Goal: Information Seeking & Learning: Learn about a topic

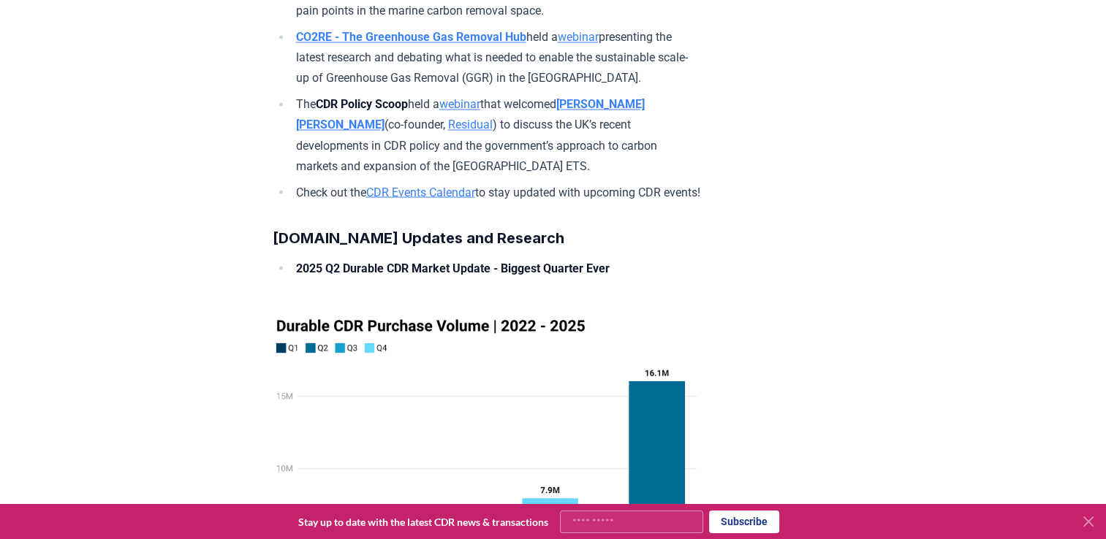
scroll to position [8110, 0]
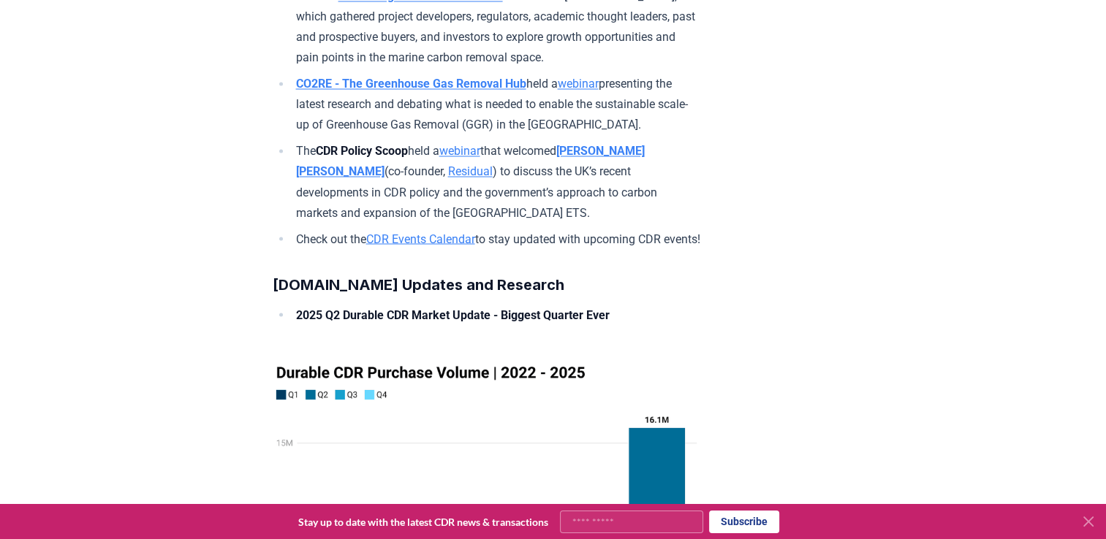
click at [477, 158] on link "webinar" at bounding box center [459, 151] width 41 height 14
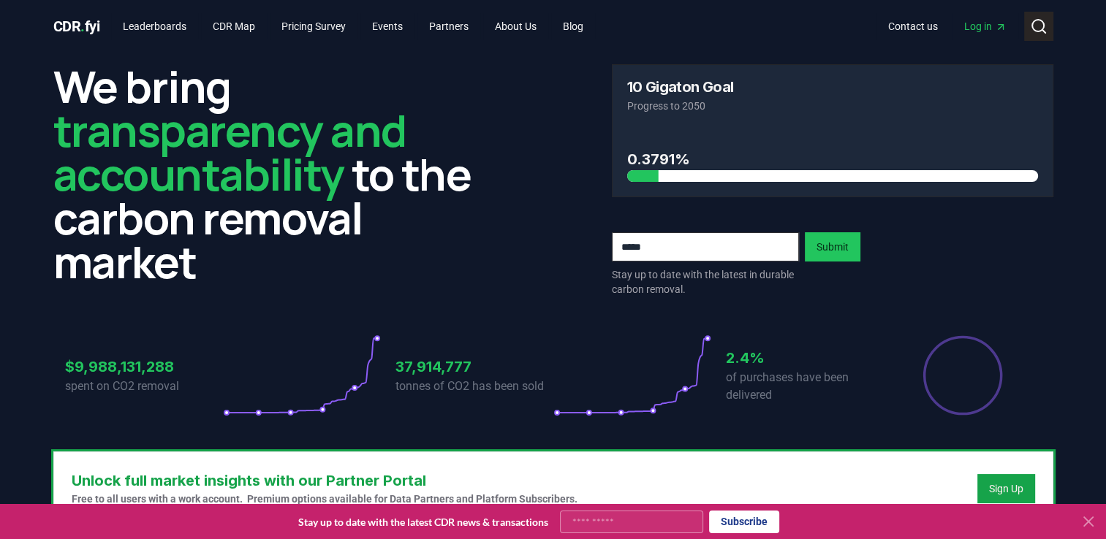
click at [1031, 20] on icon at bounding box center [1039, 27] width 18 height 18
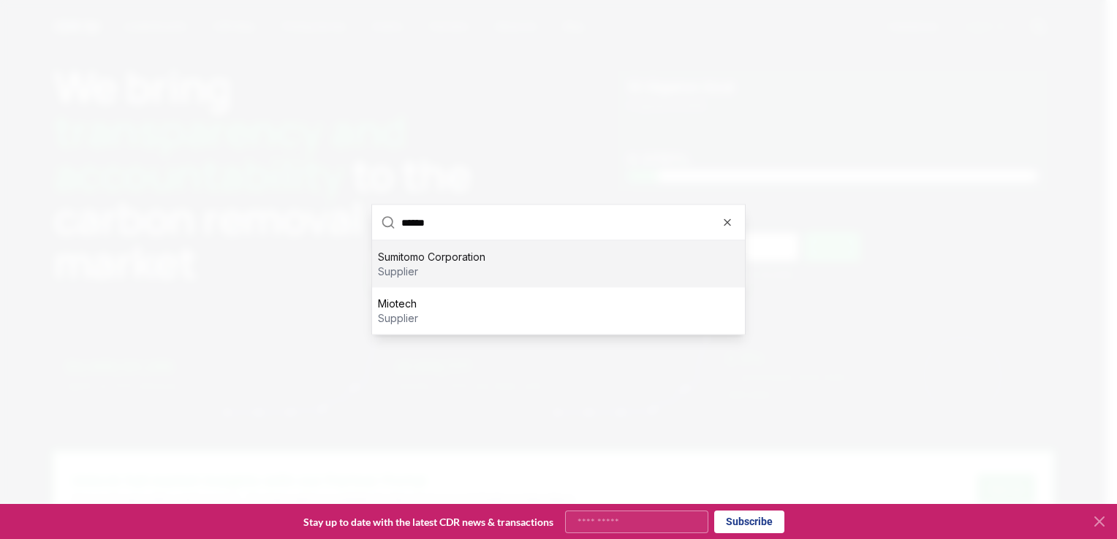
type input "******"
click at [536, 265] on div "Sumitomo Corporation supplier" at bounding box center [558, 264] width 373 height 47
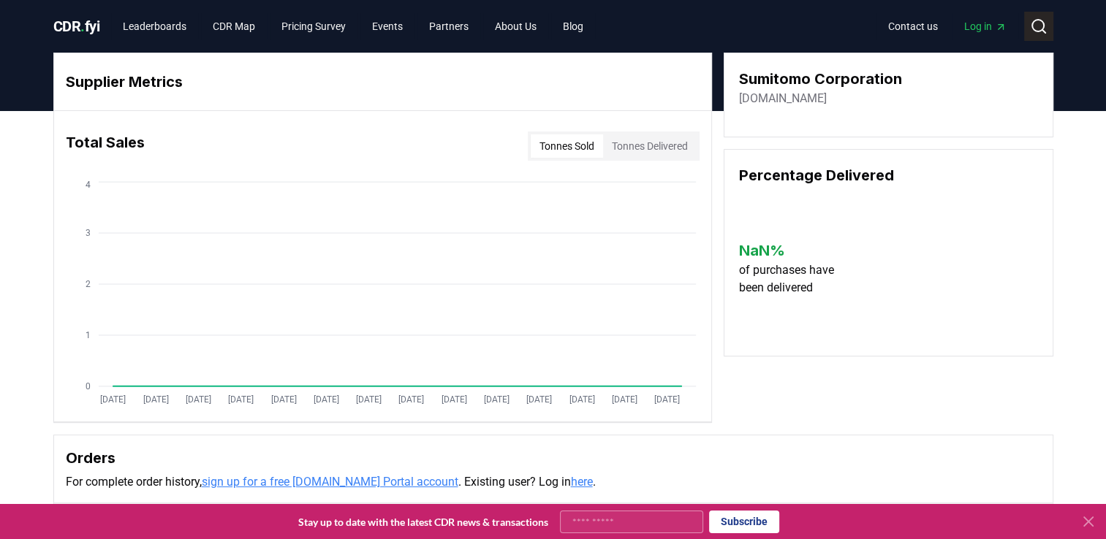
click at [1038, 20] on circle at bounding box center [1038, 26] width 12 height 12
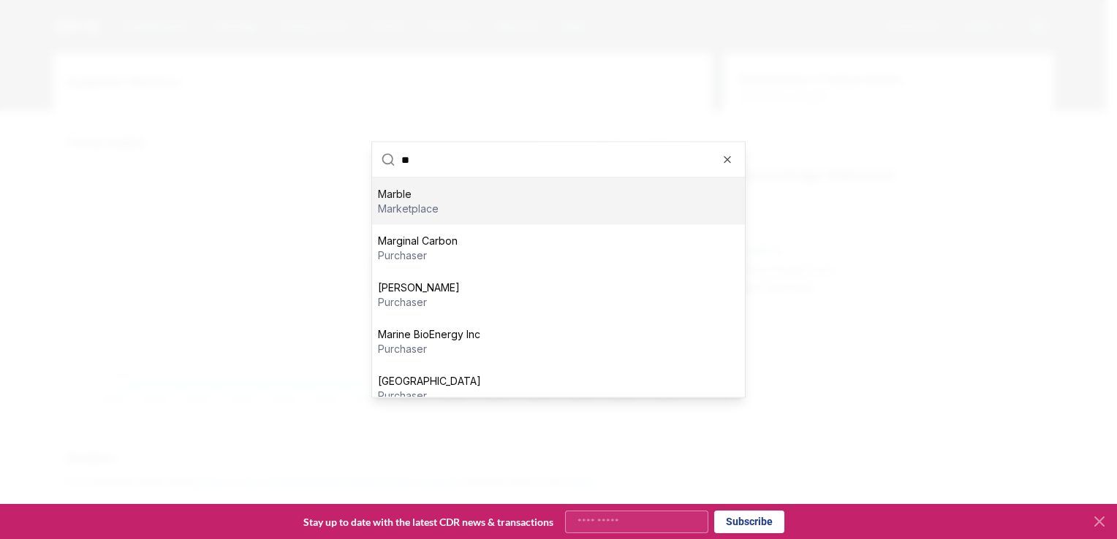
type input "*"
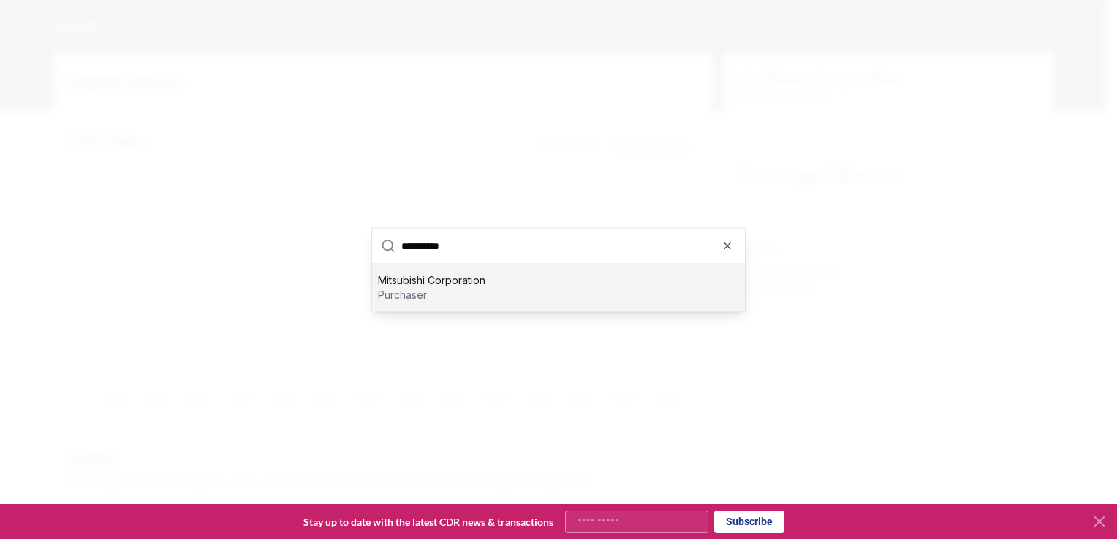
type input "**********"
click at [460, 287] on p "Mitsubishi Corporation" at bounding box center [431, 280] width 107 height 15
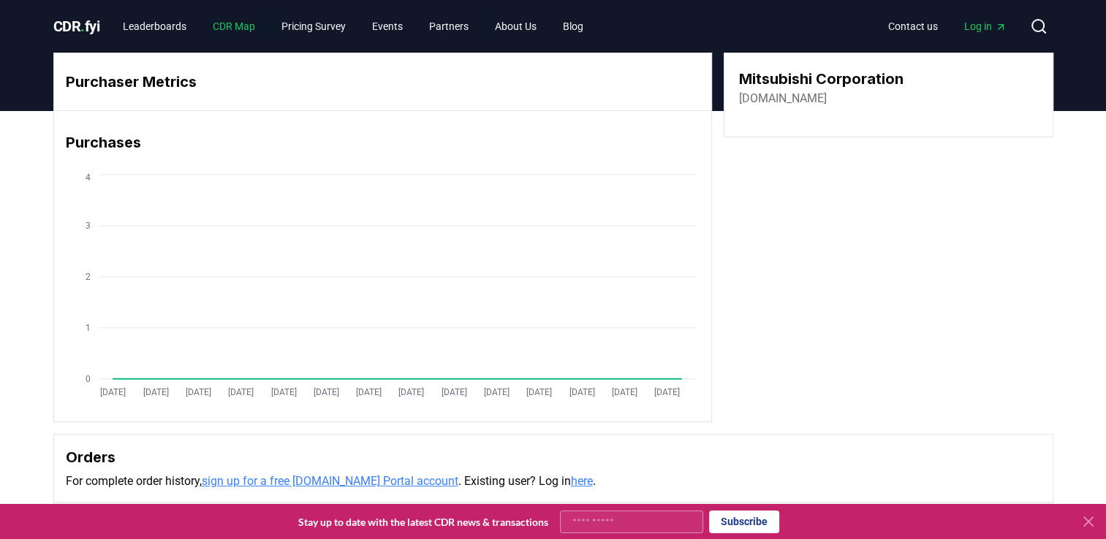
click at [250, 31] on link "CDR Map" at bounding box center [234, 26] width 66 height 26
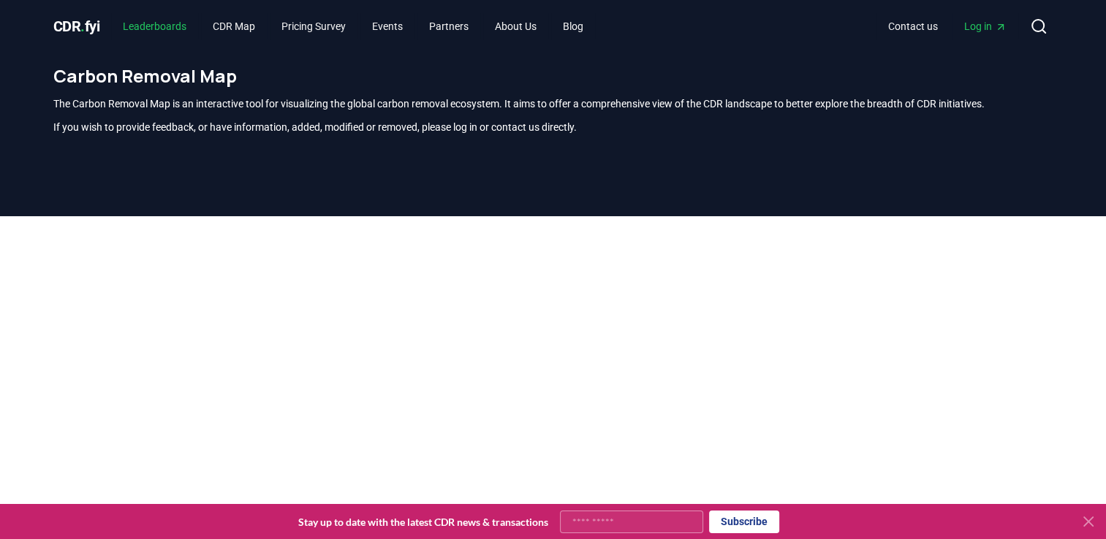
click at [149, 31] on link "Leaderboards" at bounding box center [154, 26] width 87 height 26
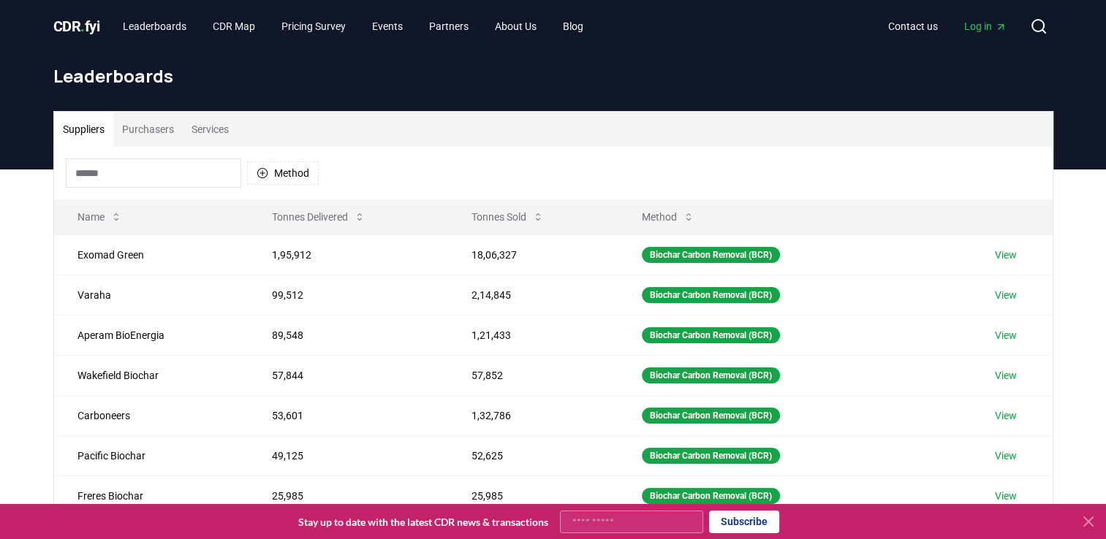
click at [189, 159] on input at bounding box center [153, 173] width 175 height 29
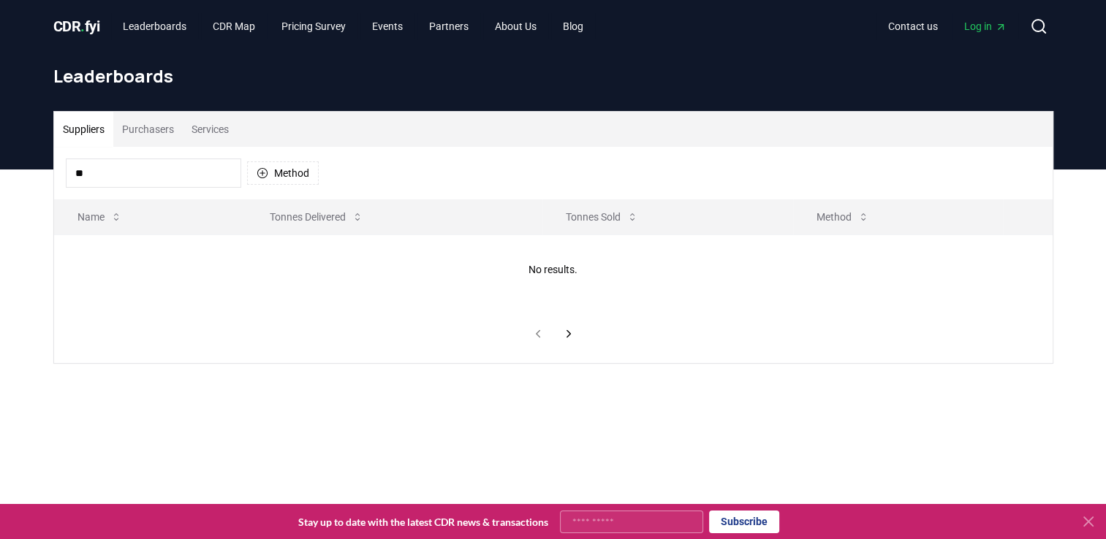
type input "*"
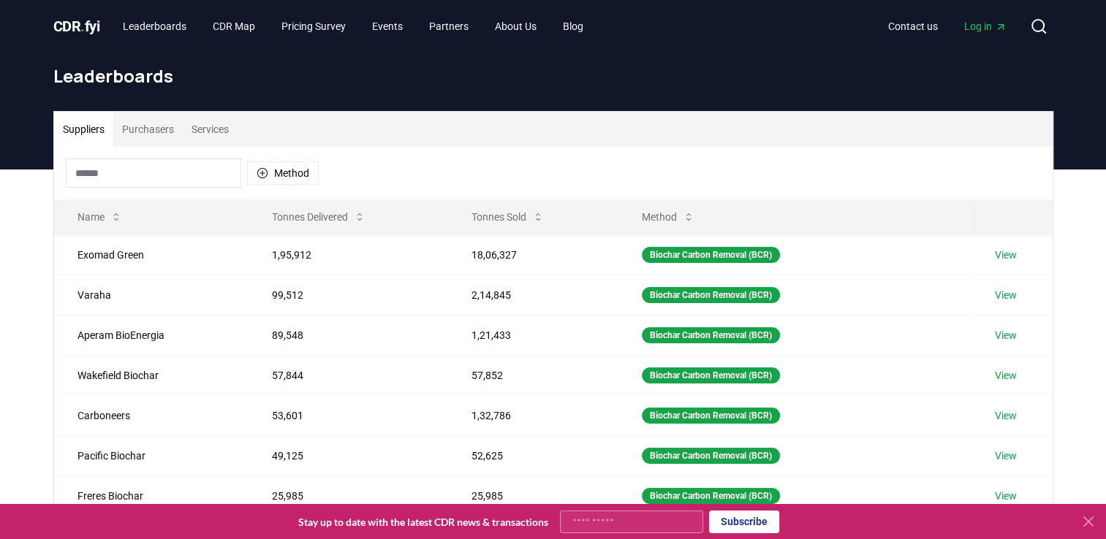
click at [164, 135] on button "Purchasers" at bounding box center [147, 129] width 69 height 35
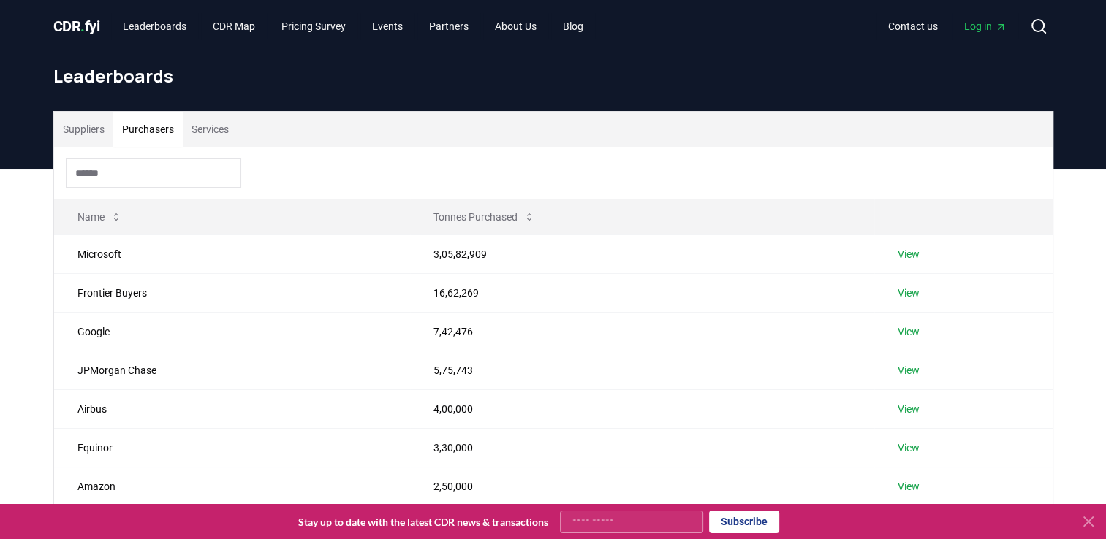
click at [149, 184] on input at bounding box center [153, 173] width 175 height 29
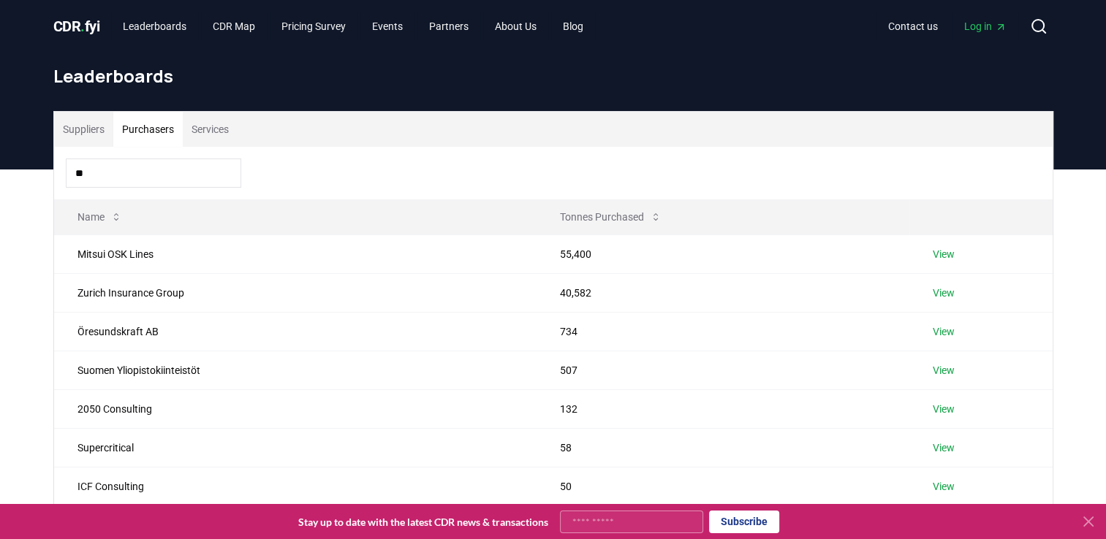
type input "*"
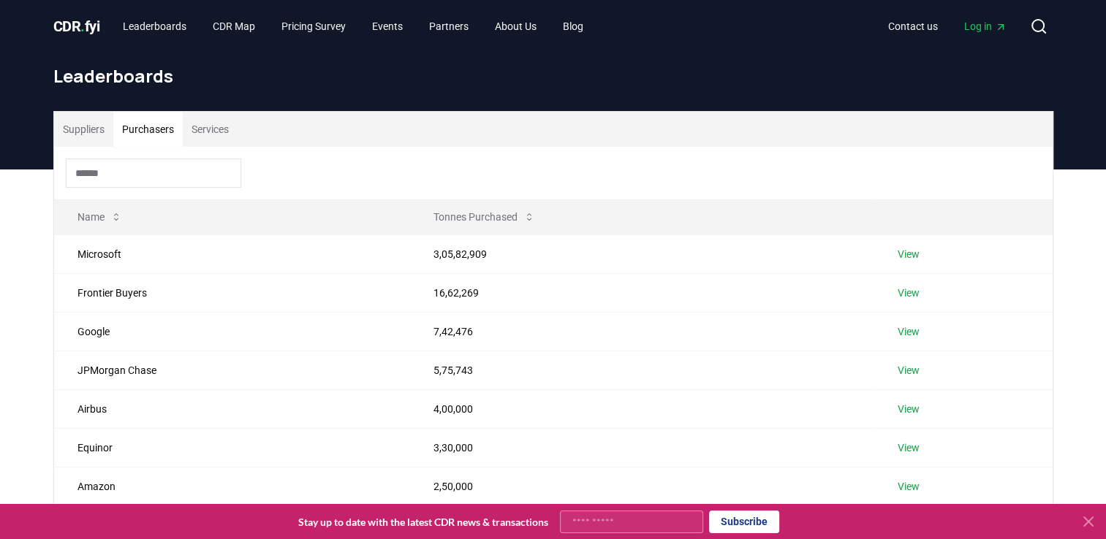
click at [214, 132] on button "Services" at bounding box center [210, 129] width 55 height 35
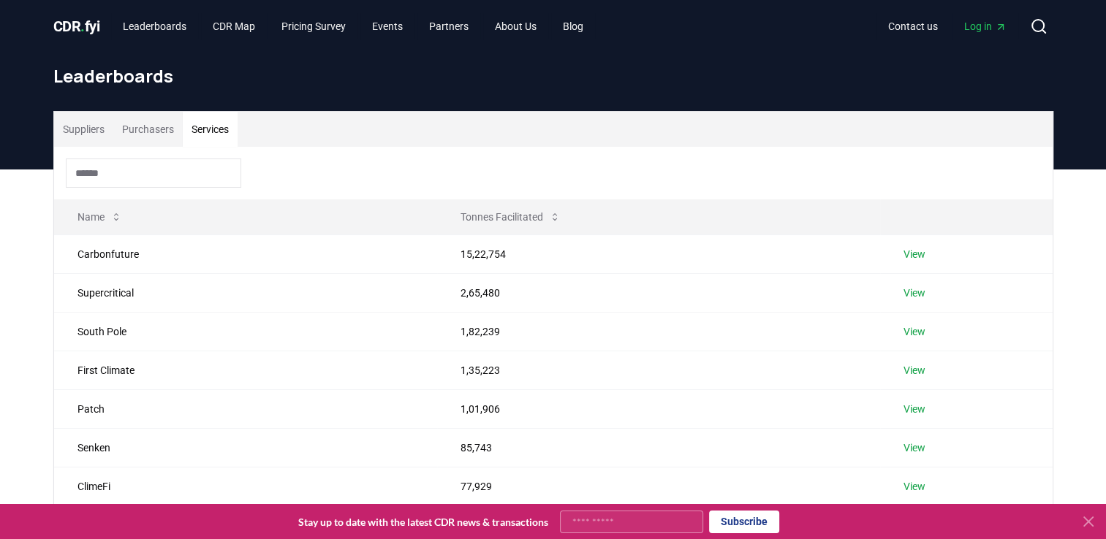
click at [164, 177] on input at bounding box center [153, 173] width 175 height 29
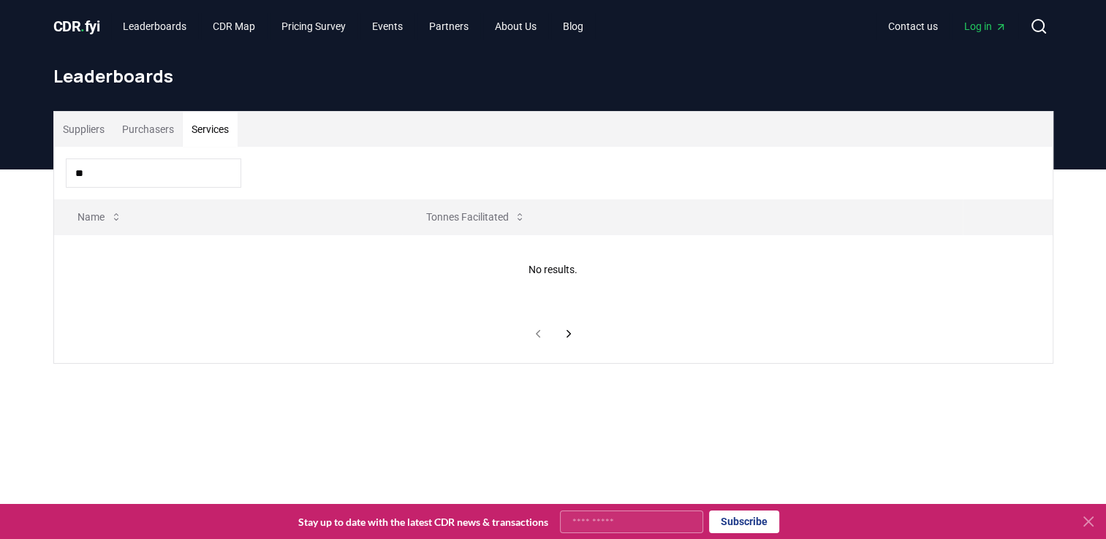
type input "*"
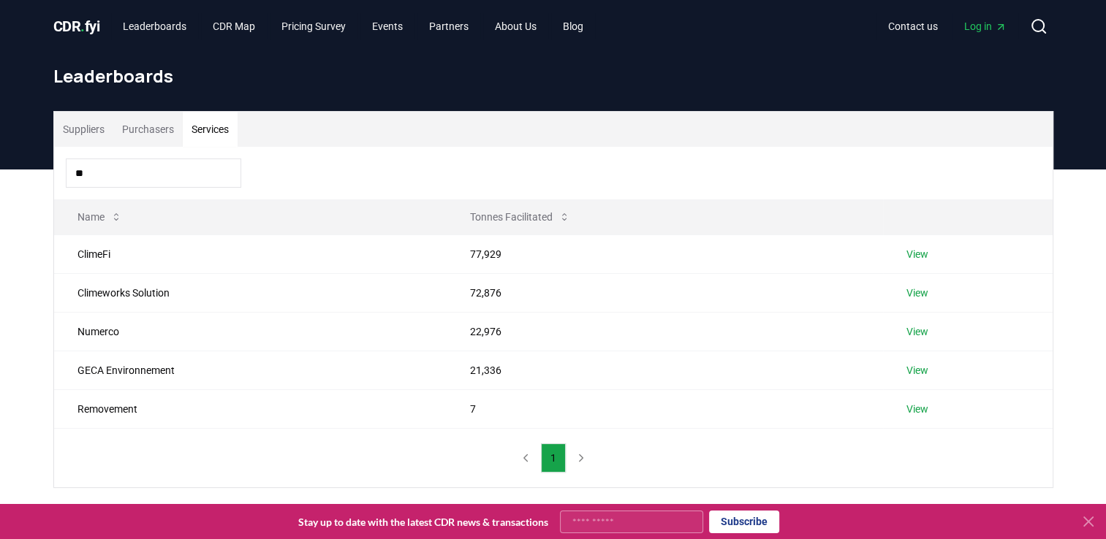
type input "*"
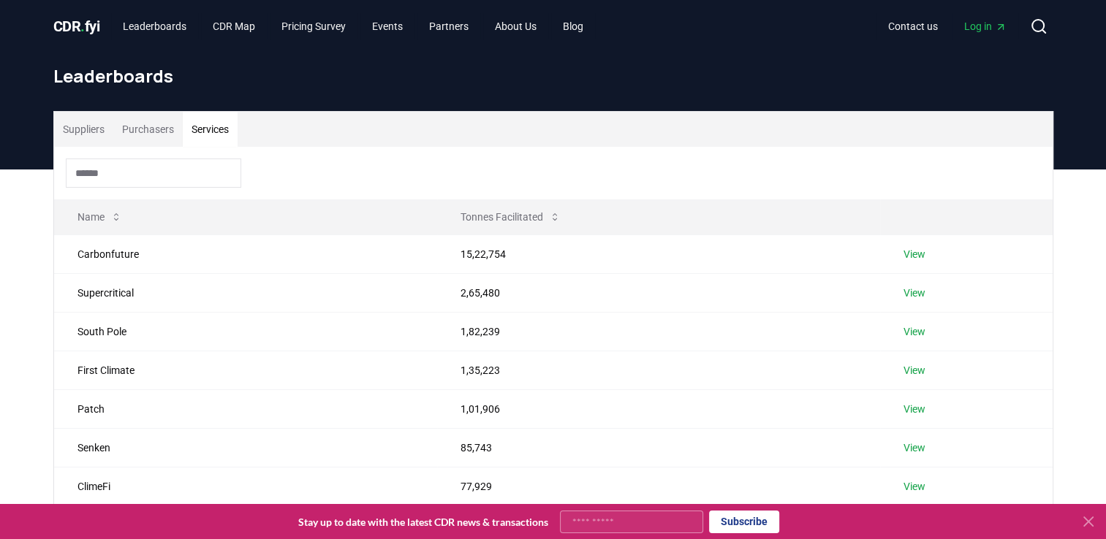
click at [157, 128] on button "Purchasers" at bounding box center [147, 129] width 69 height 35
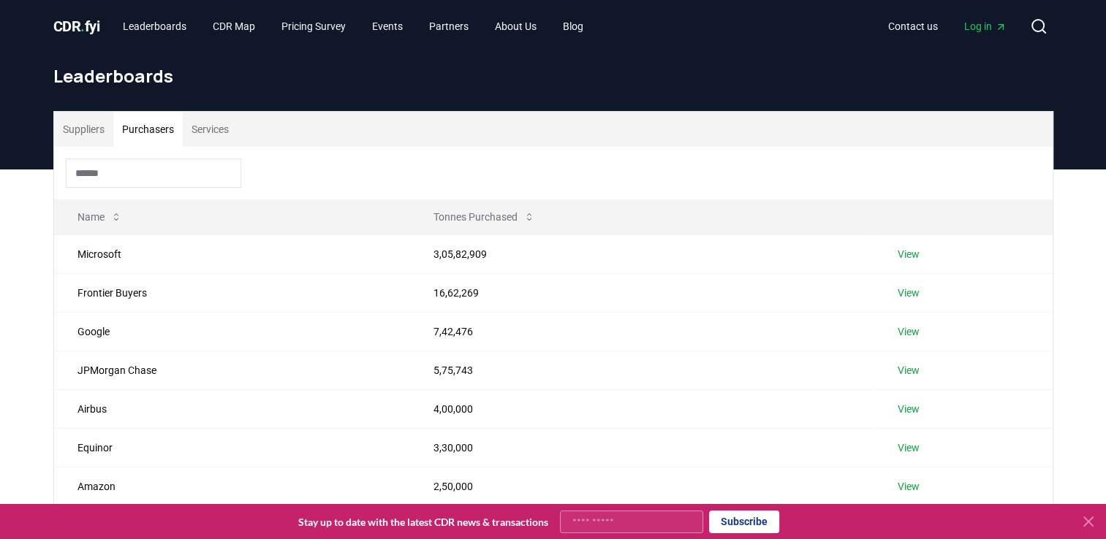
click at [149, 168] on input at bounding box center [153, 173] width 175 height 29
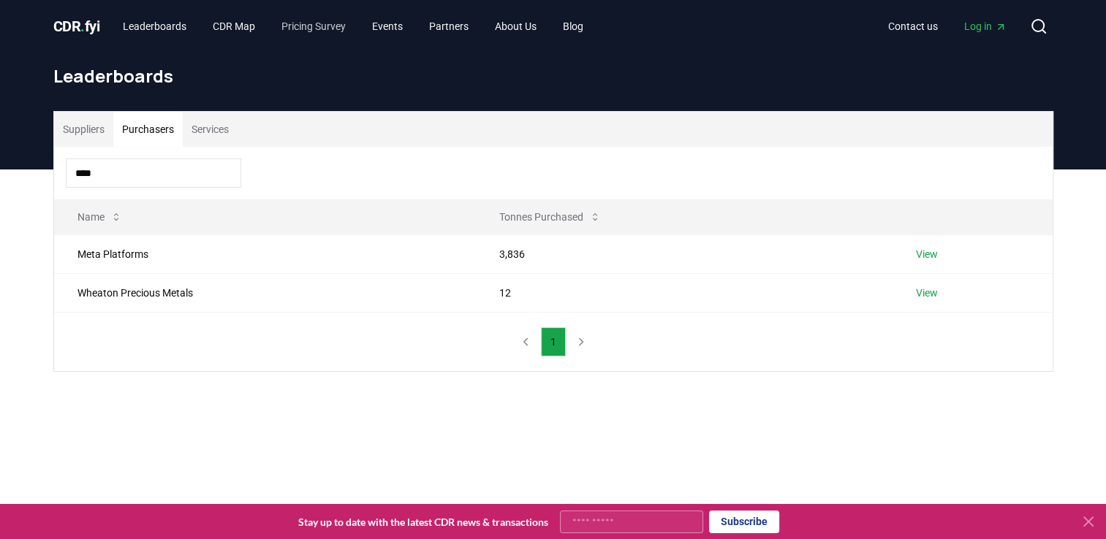
type input "****"
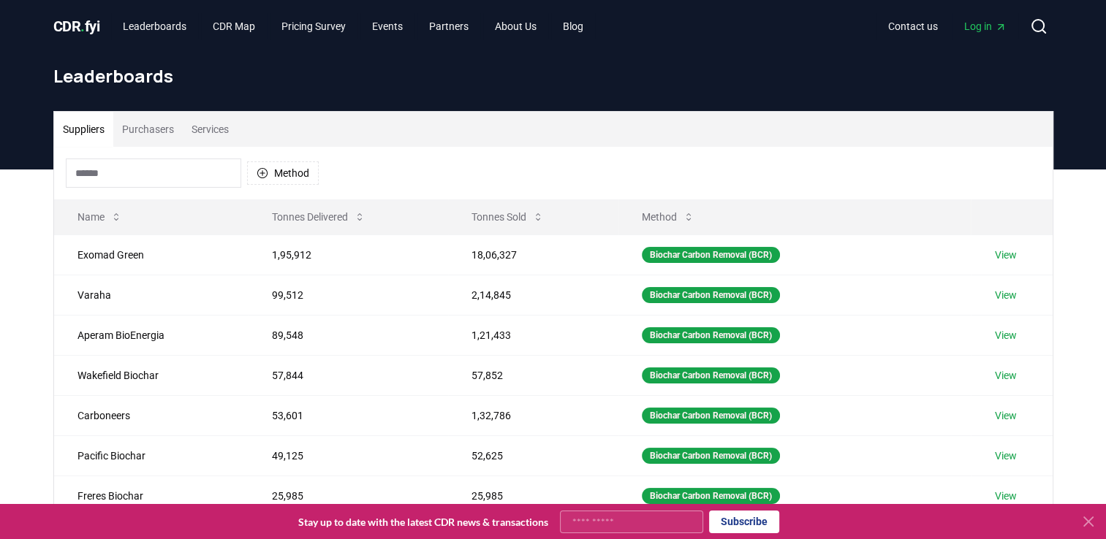
click at [73, 122] on button "Suppliers" at bounding box center [83, 129] width 59 height 35
click at [269, 176] on button "Method" at bounding box center [283, 173] width 72 height 23
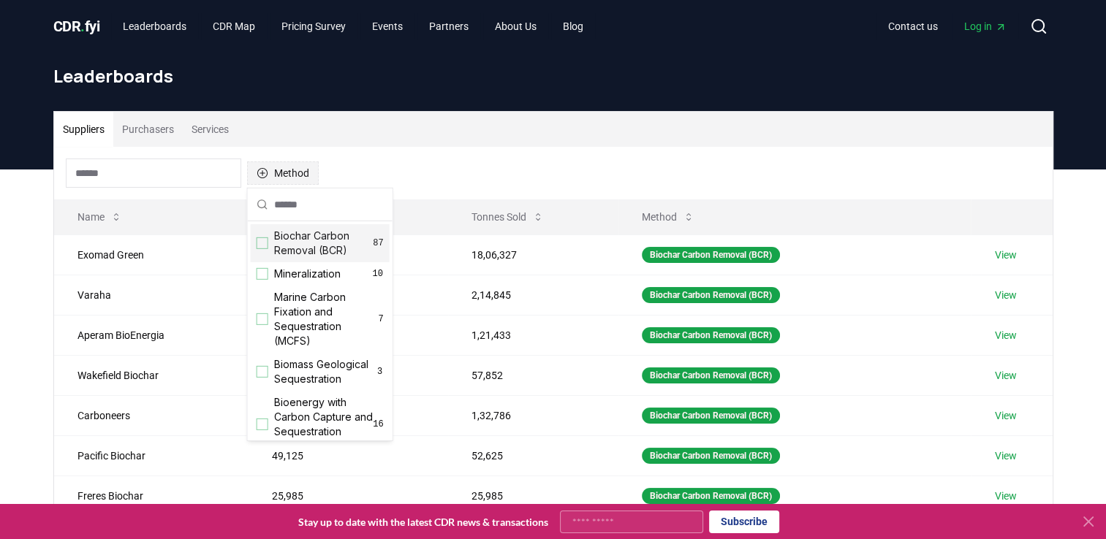
click at [269, 176] on button "Method" at bounding box center [283, 173] width 72 height 23
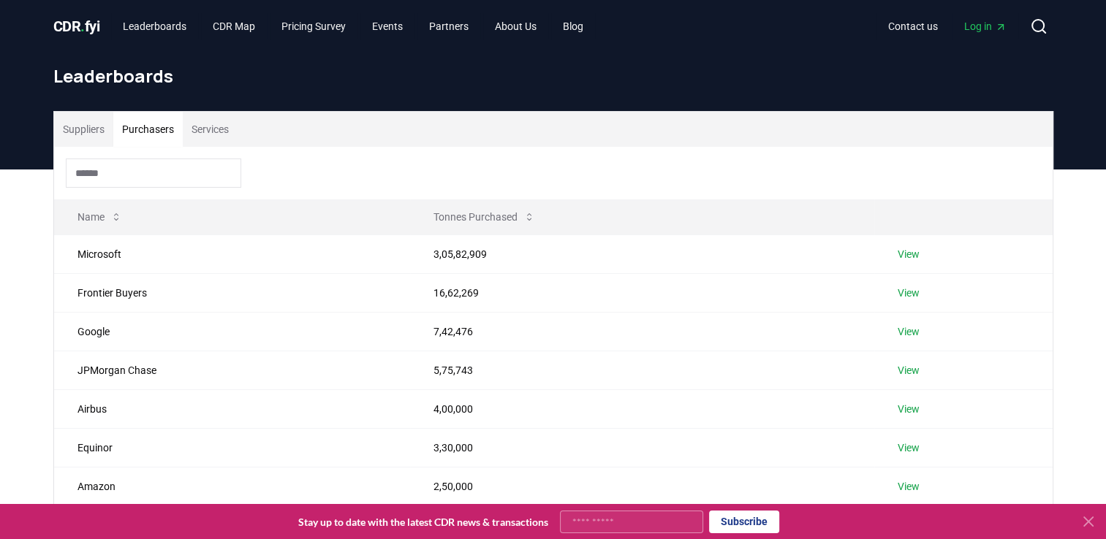
click at [152, 137] on button "Purchasers" at bounding box center [147, 129] width 69 height 35
click at [159, 168] on input at bounding box center [153, 173] width 175 height 29
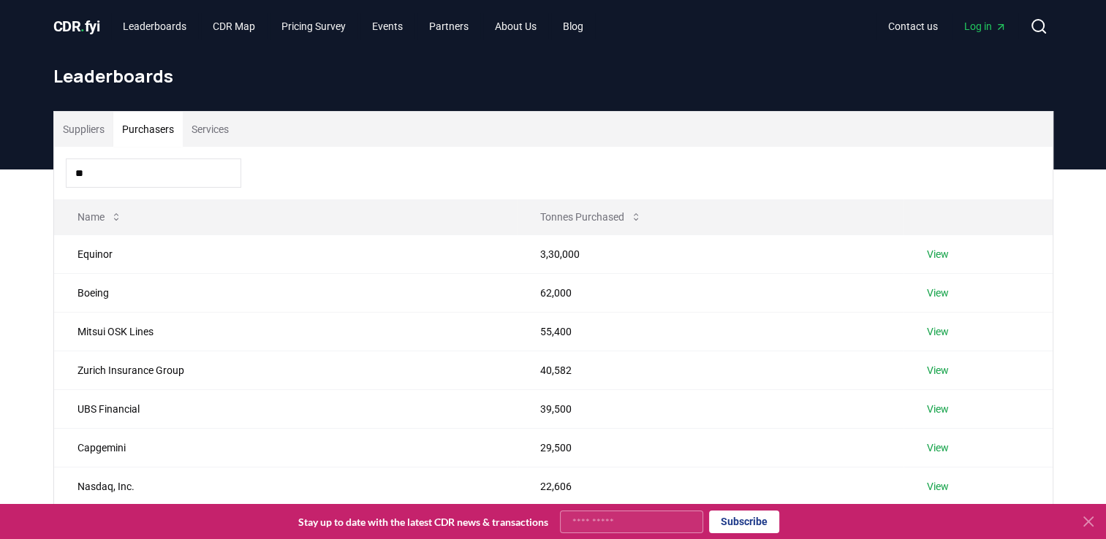
type input "*"
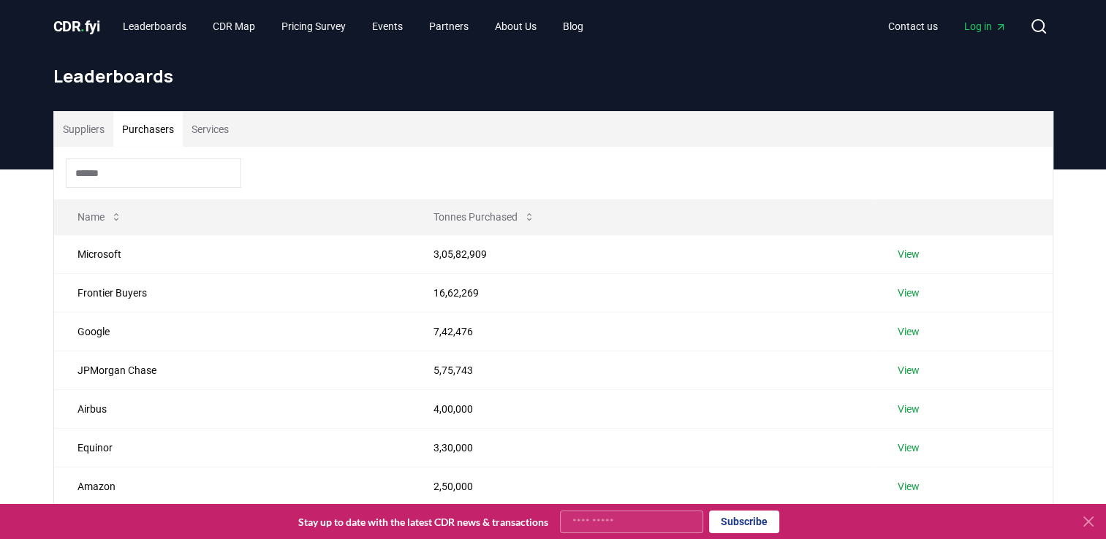
click at [77, 132] on button "Suppliers" at bounding box center [83, 129] width 59 height 35
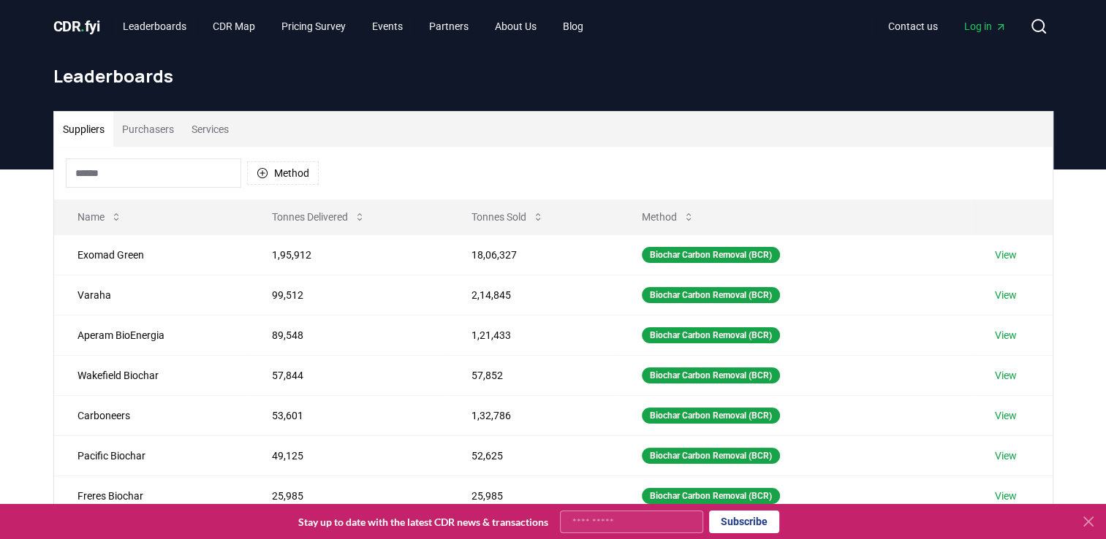
click at [96, 168] on input at bounding box center [153, 173] width 175 height 29
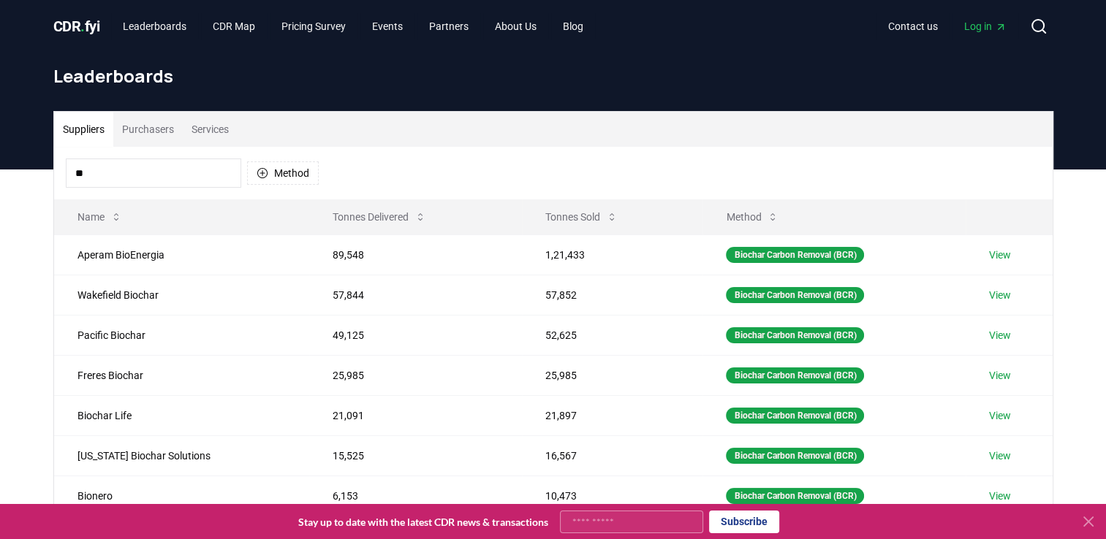
type input "*"
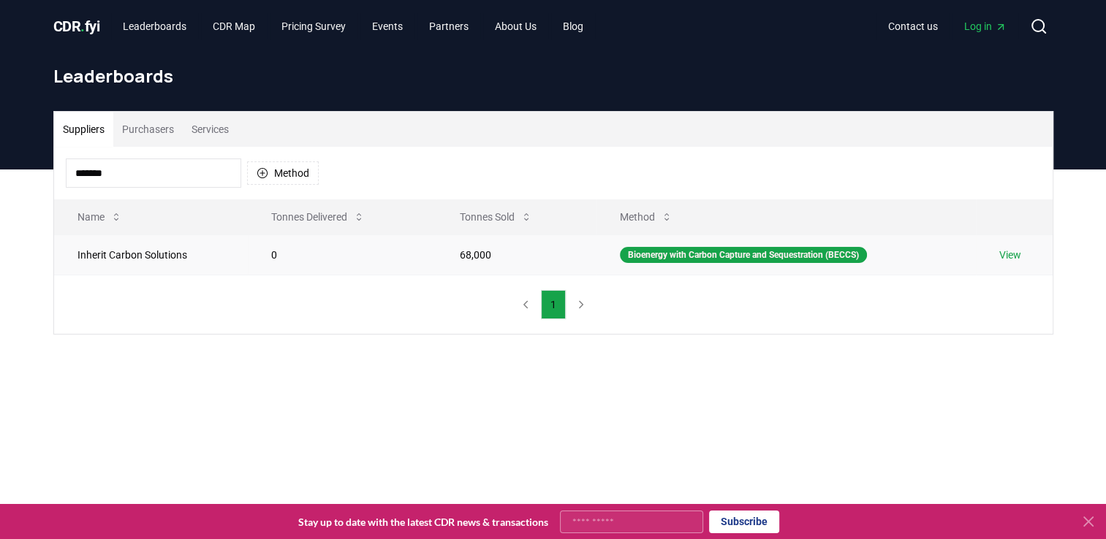
type input "*******"
click at [1004, 253] on link "View" at bounding box center [1010, 255] width 22 height 15
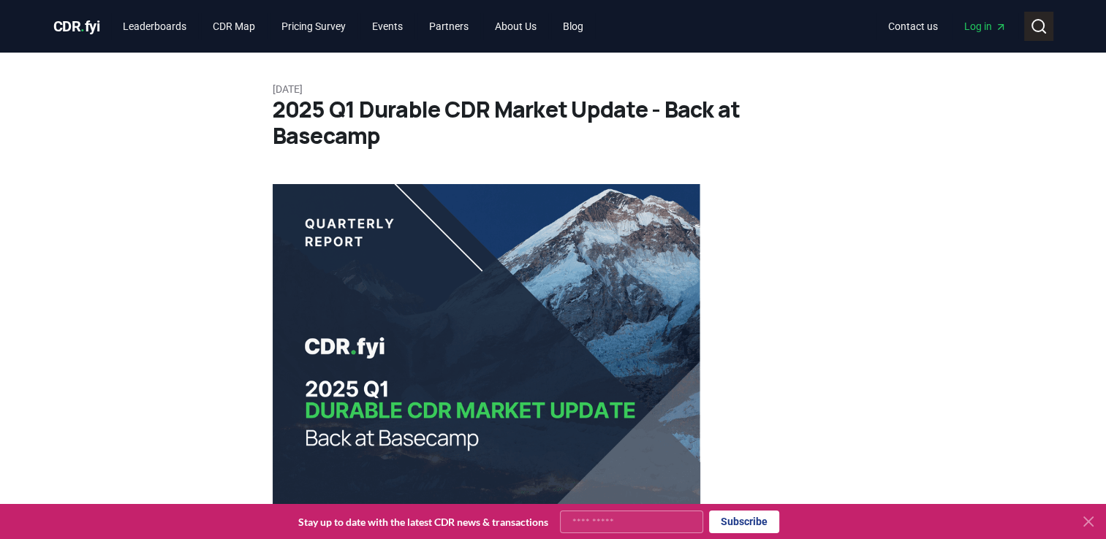
click at [1034, 31] on icon at bounding box center [1039, 27] width 18 height 18
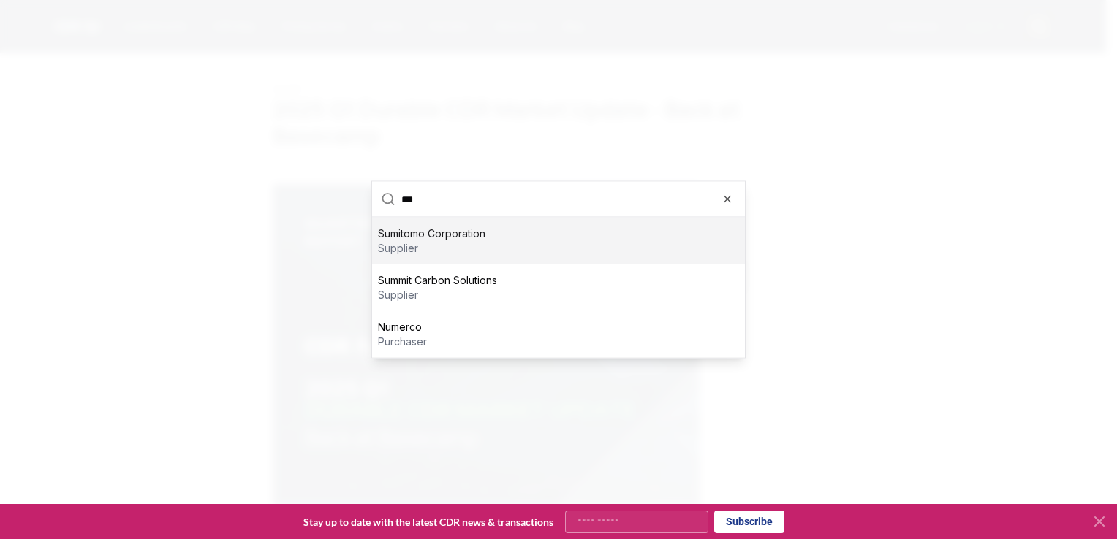
type input "****"
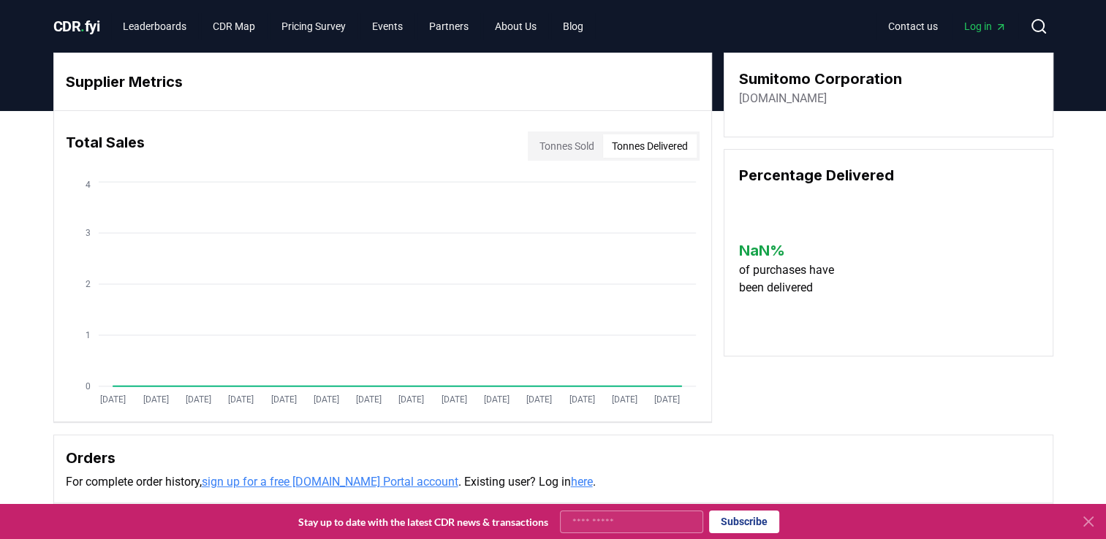
click at [684, 138] on button "Tonnes Delivered" at bounding box center [650, 145] width 94 height 23
click at [531, 143] on button "Tonnes Sold" at bounding box center [567, 145] width 72 height 23
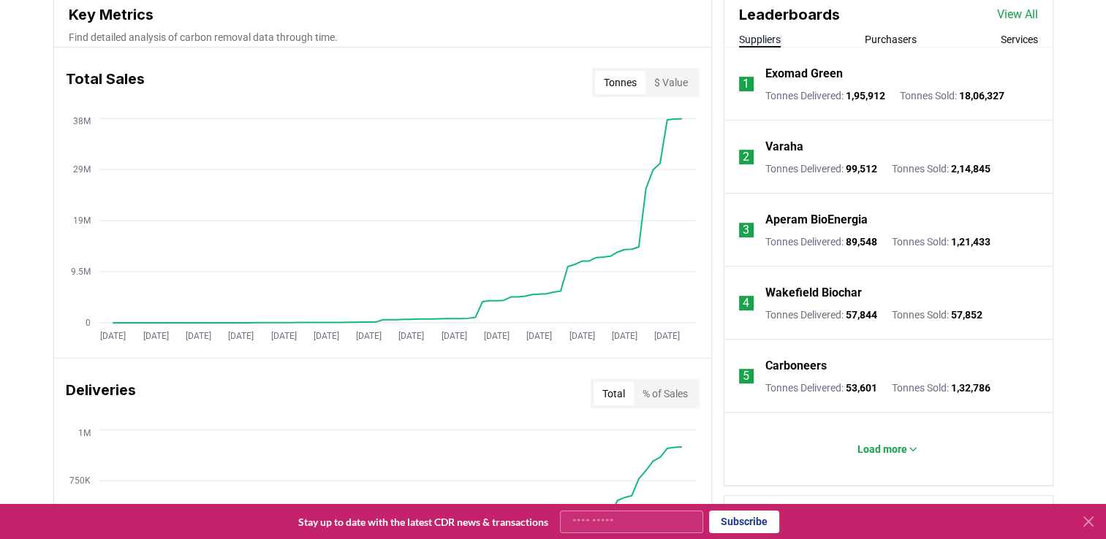
scroll to position [555, 0]
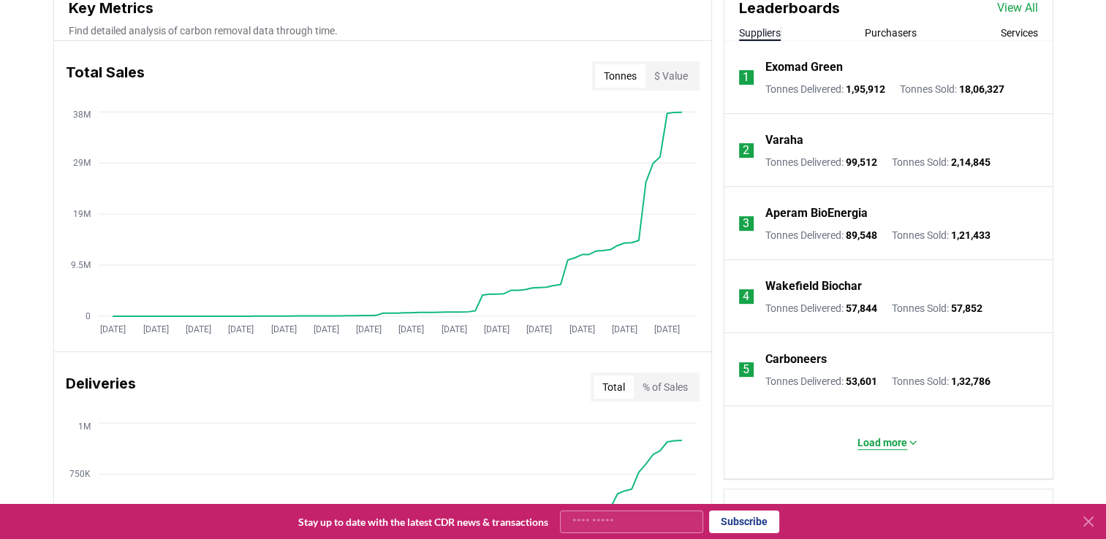
click at [874, 439] on p "Load more" at bounding box center [882, 443] width 50 height 15
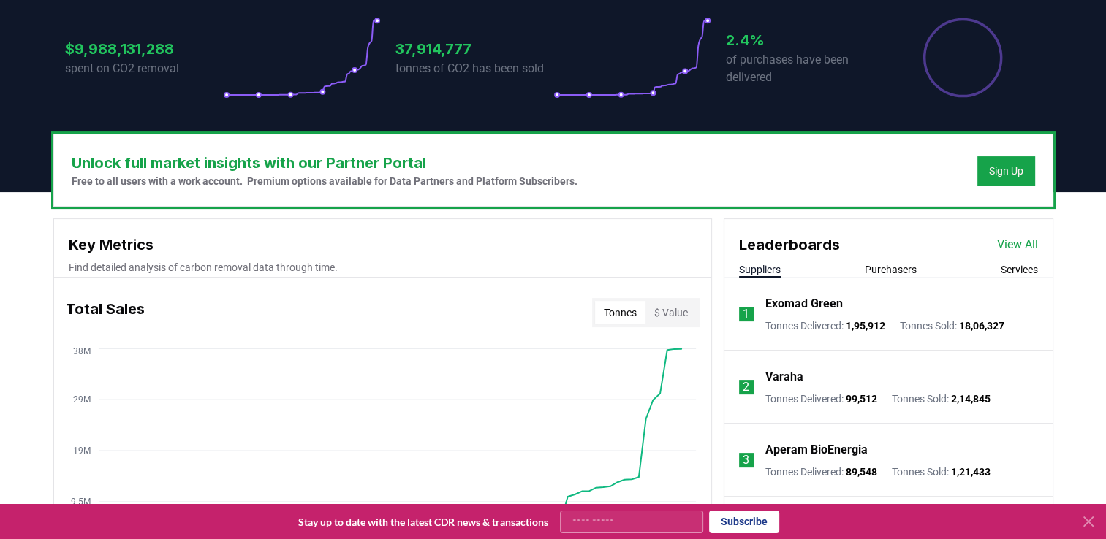
scroll to position [365, 0]
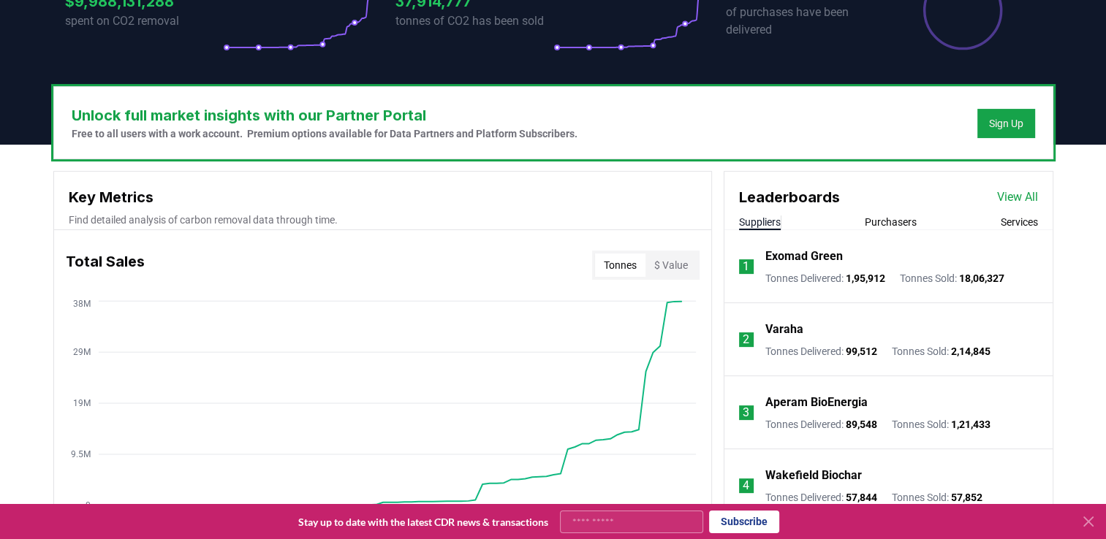
click at [902, 227] on button "Purchasers" at bounding box center [891, 222] width 52 height 15
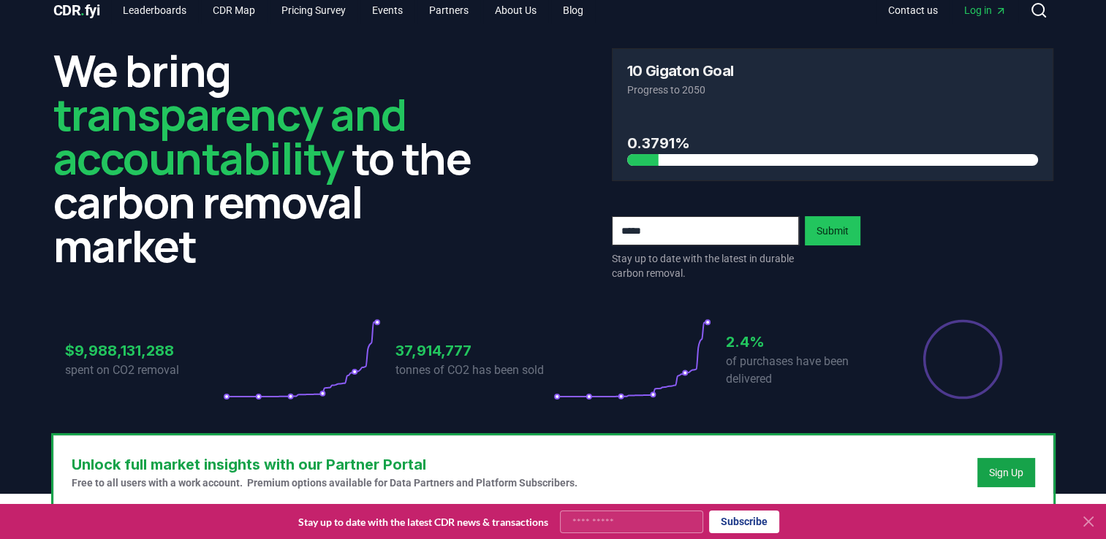
scroll to position [0, 0]
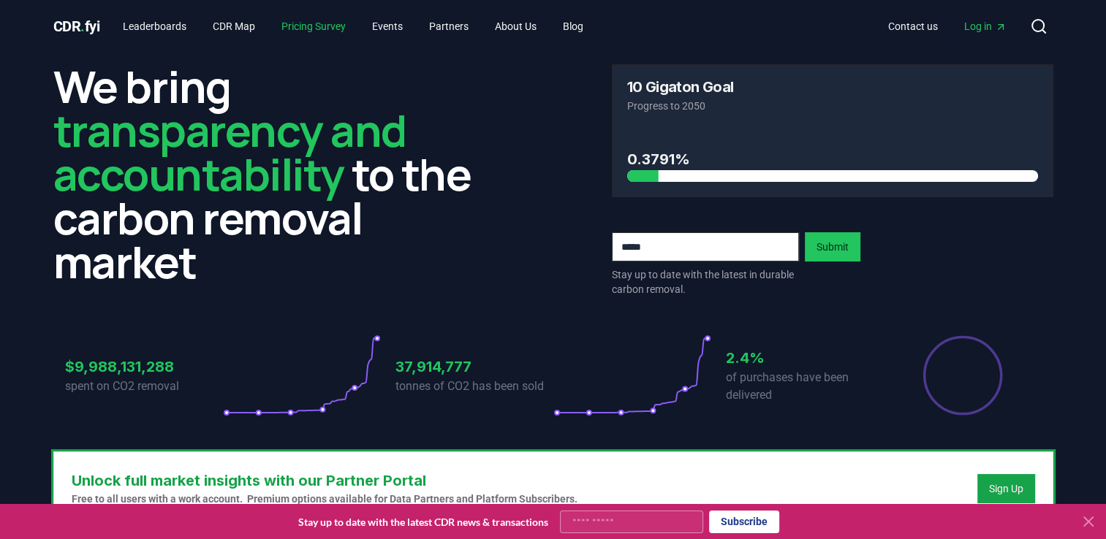
click at [307, 26] on link "Pricing Survey" at bounding box center [314, 26] width 88 height 26
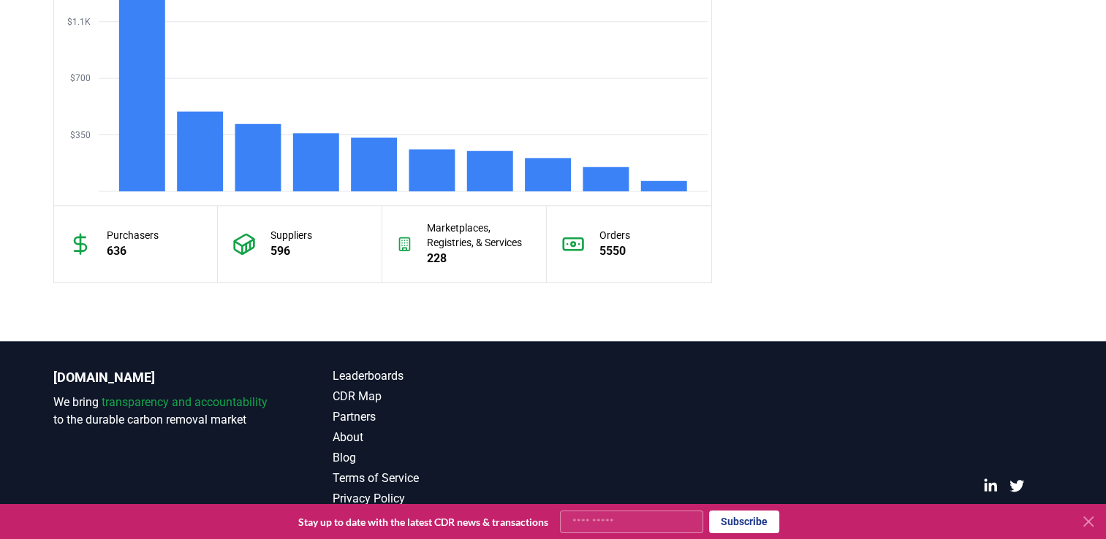
scroll to position [1338, 0]
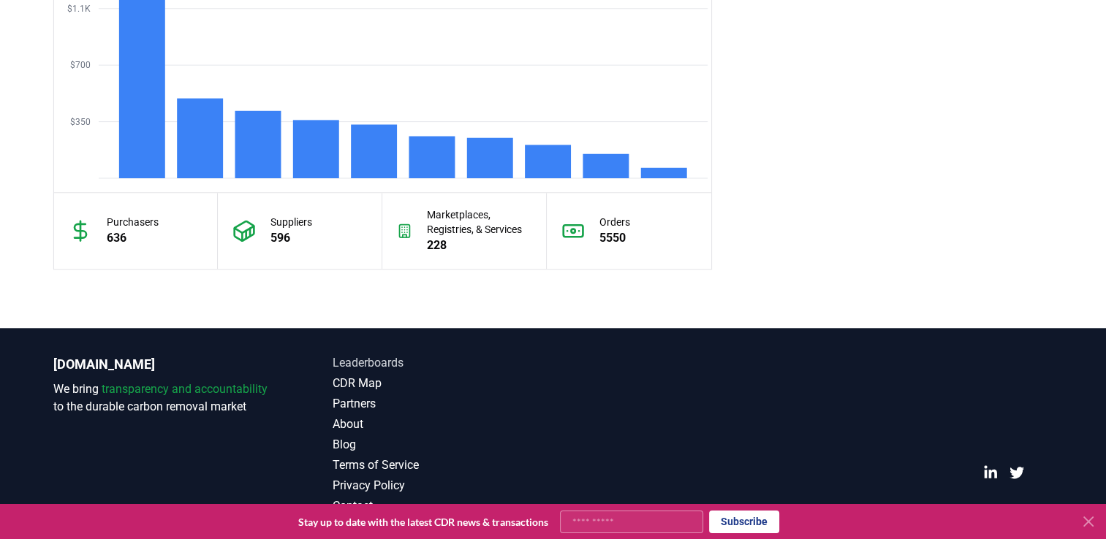
click at [401, 358] on link "Leaderboards" at bounding box center [443, 363] width 221 height 18
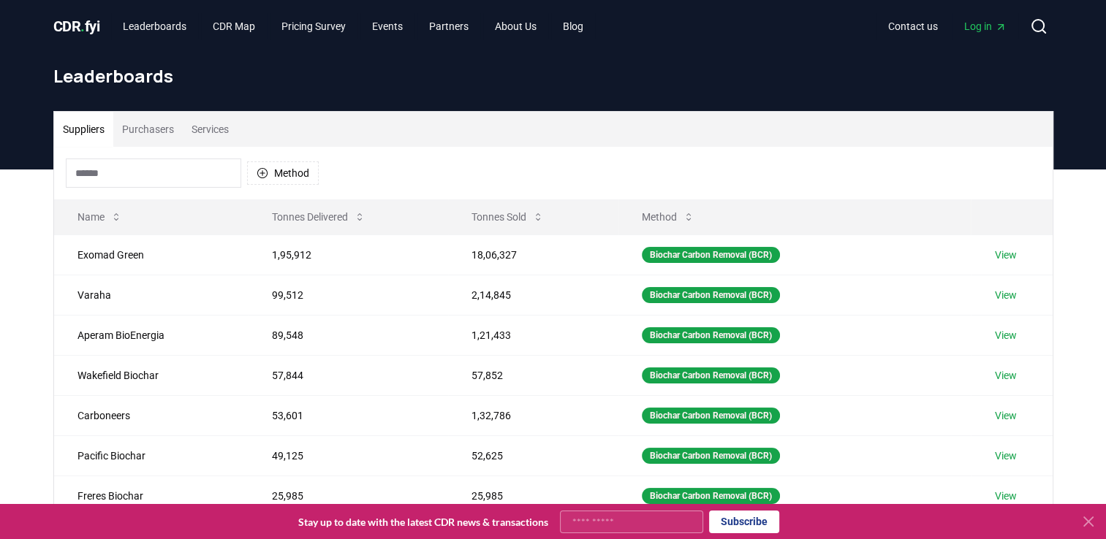
click at [139, 136] on button "Purchasers" at bounding box center [147, 129] width 69 height 35
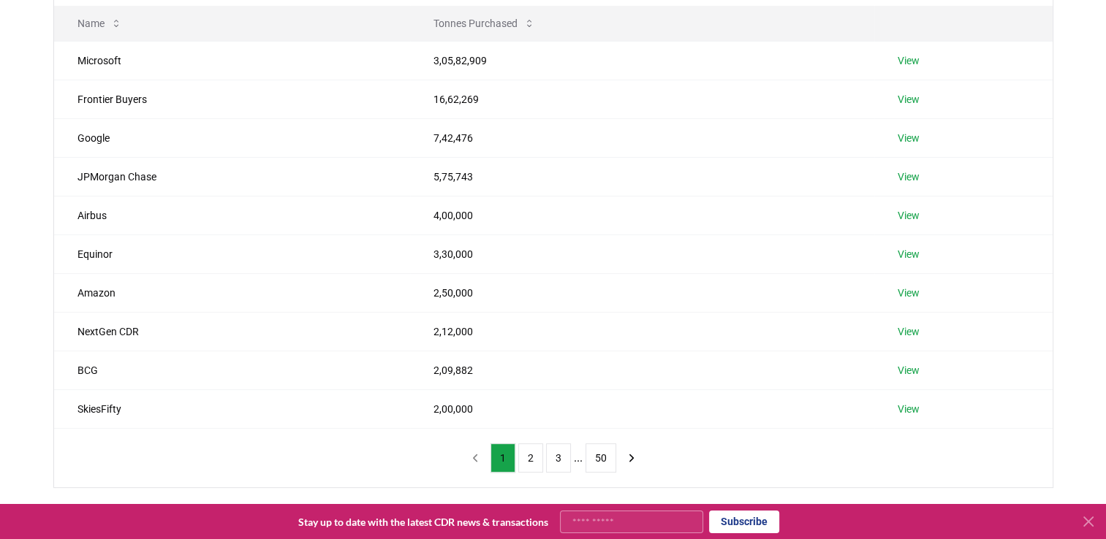
scroll to position [262, 0]
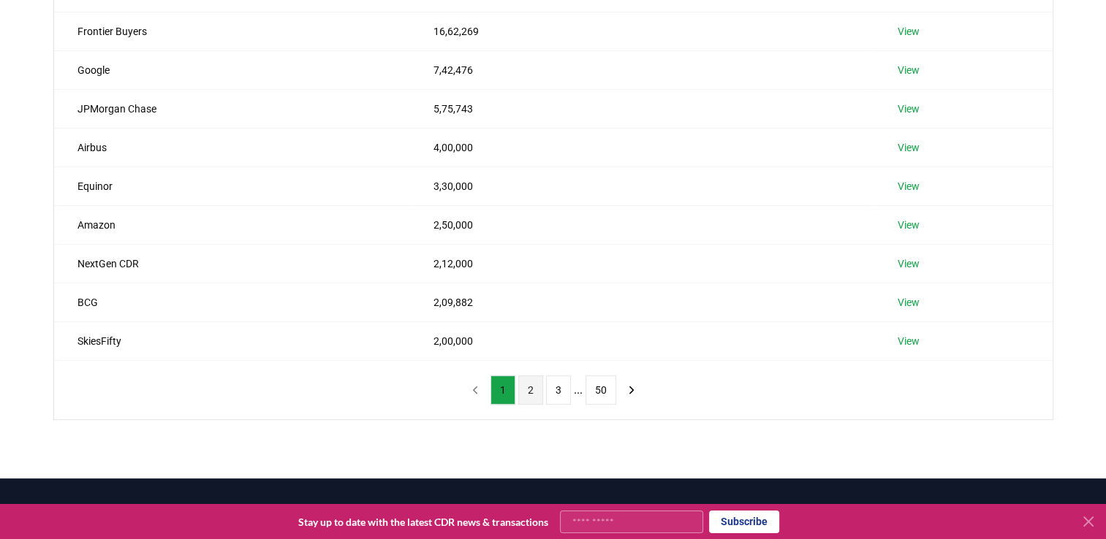
click at [532, 390] on button "2" at bounding box center [530, 390] width 25 height 29
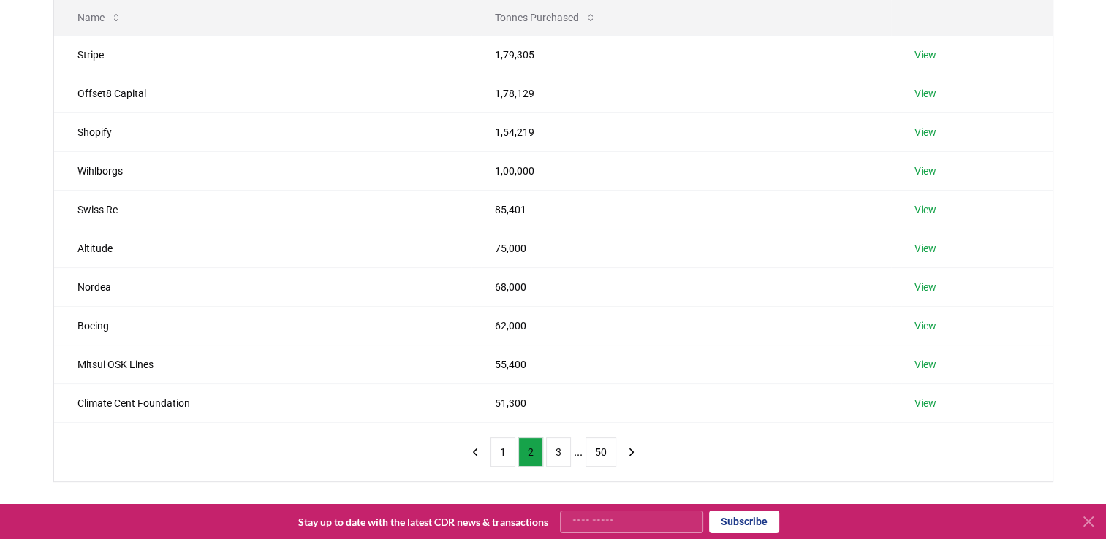
scroll to position [215, 0]
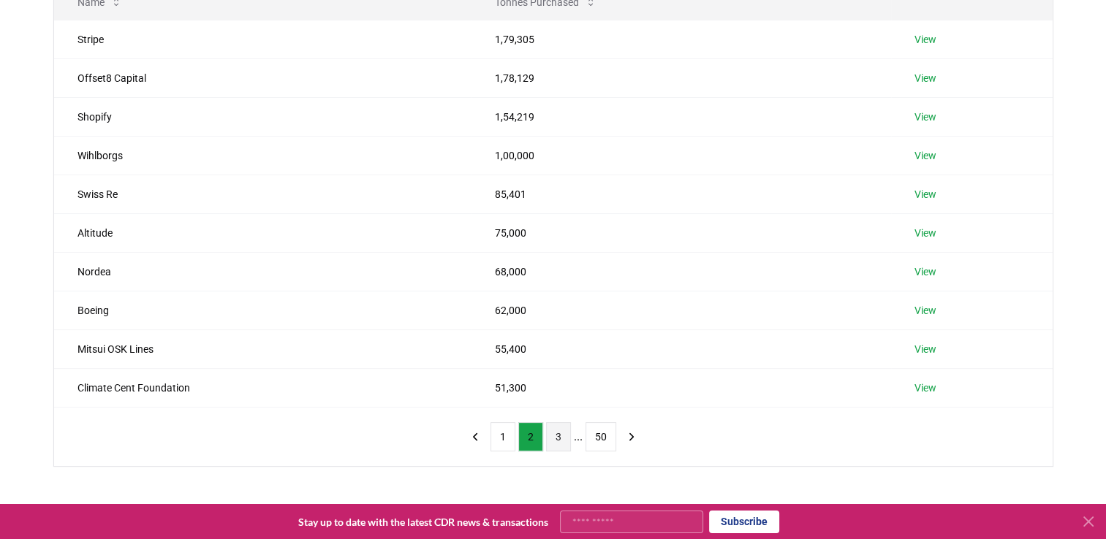
click at [567, 436] on button "3" at bounding box center [558, 436] width 25 height 29
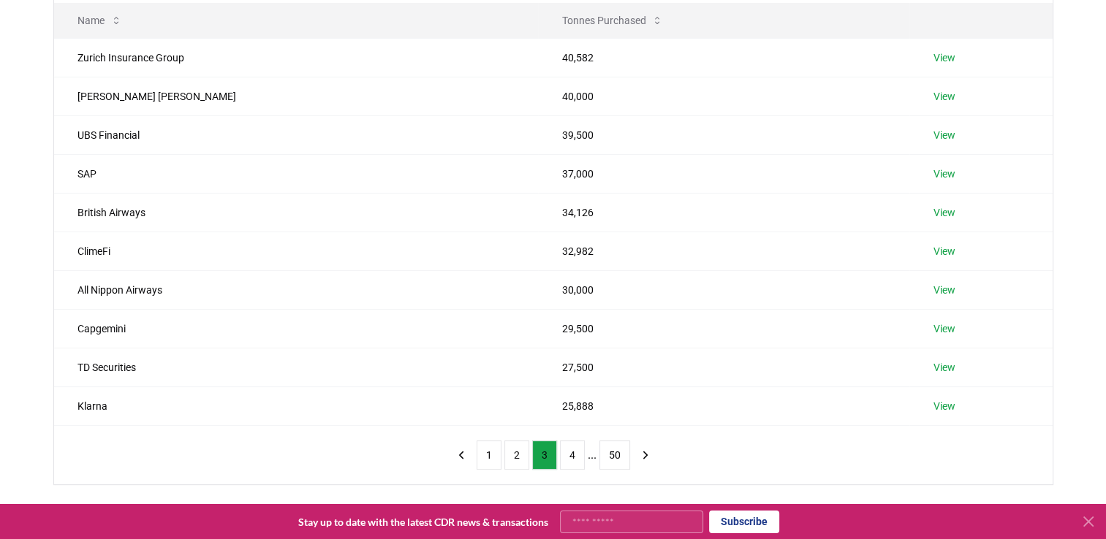
scroll to position [211, 0]
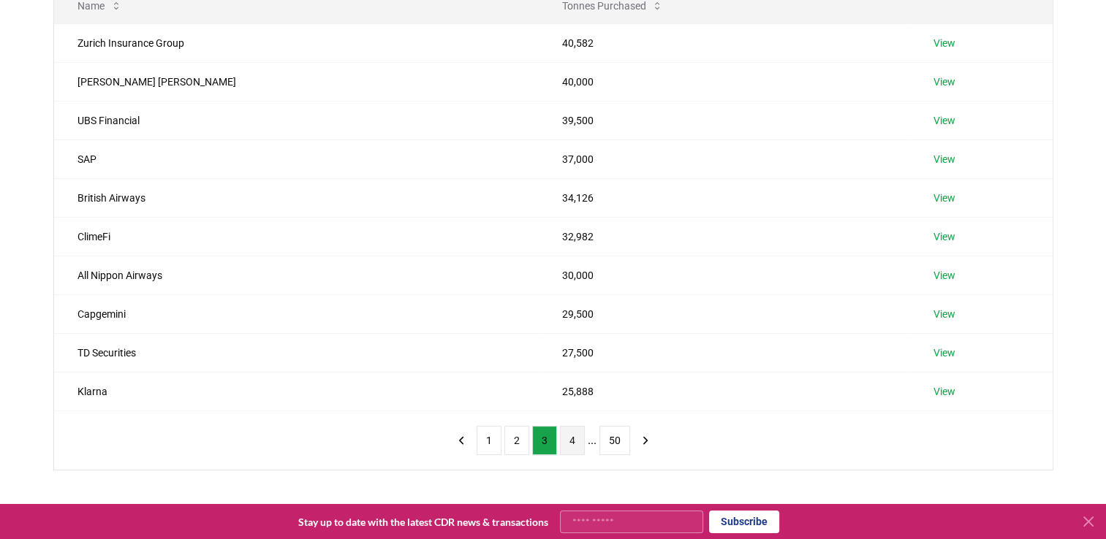
click at [569, 435] on button "4" at bounding box center [572, 440] width 25 height 29
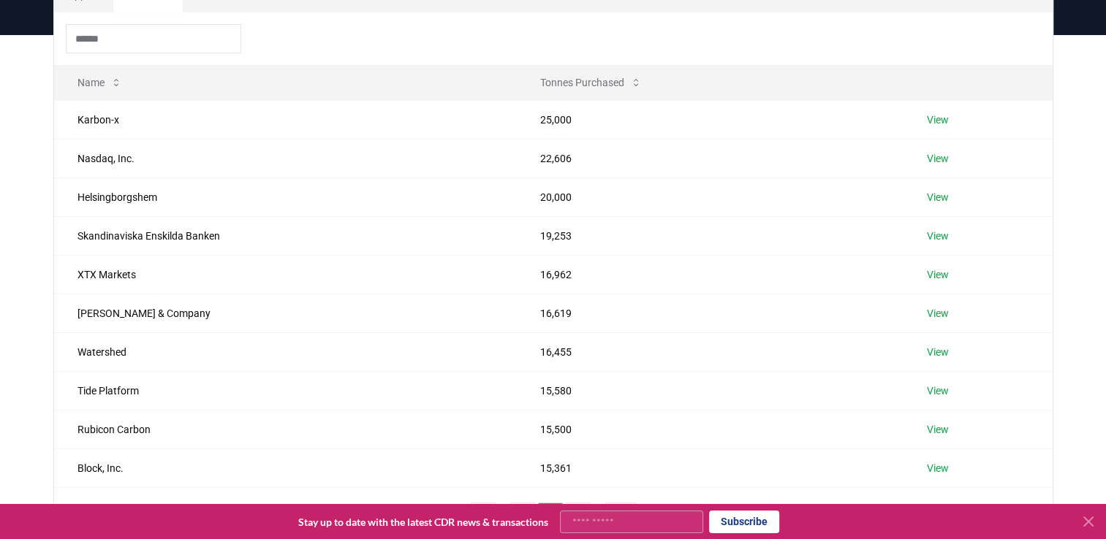
scroll to position [230, 0]
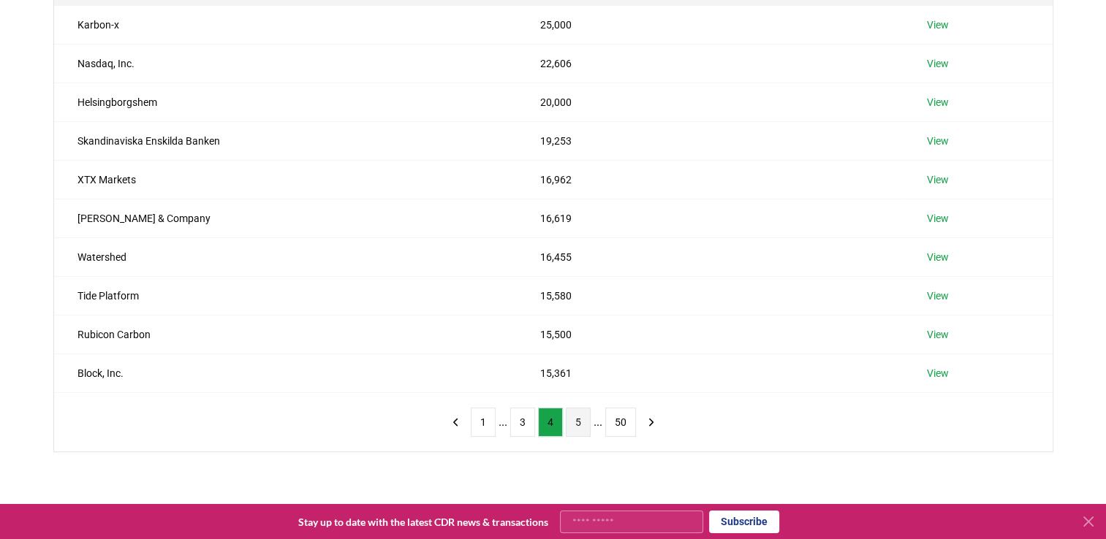
click at [577, 410] on button "5" at bounding box center [578, 422] width 25 height 29
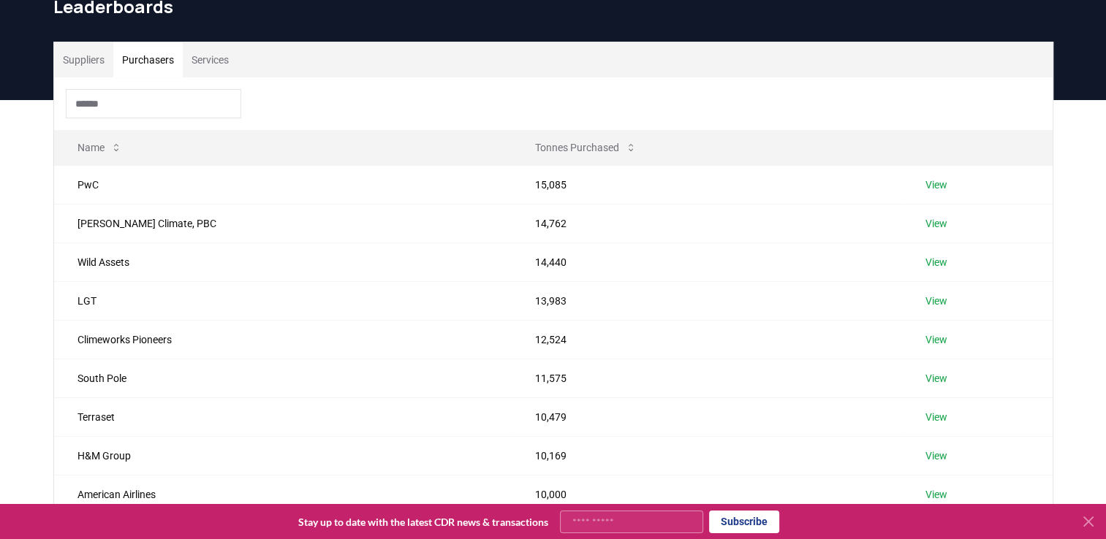
scroll to position [59, 0]
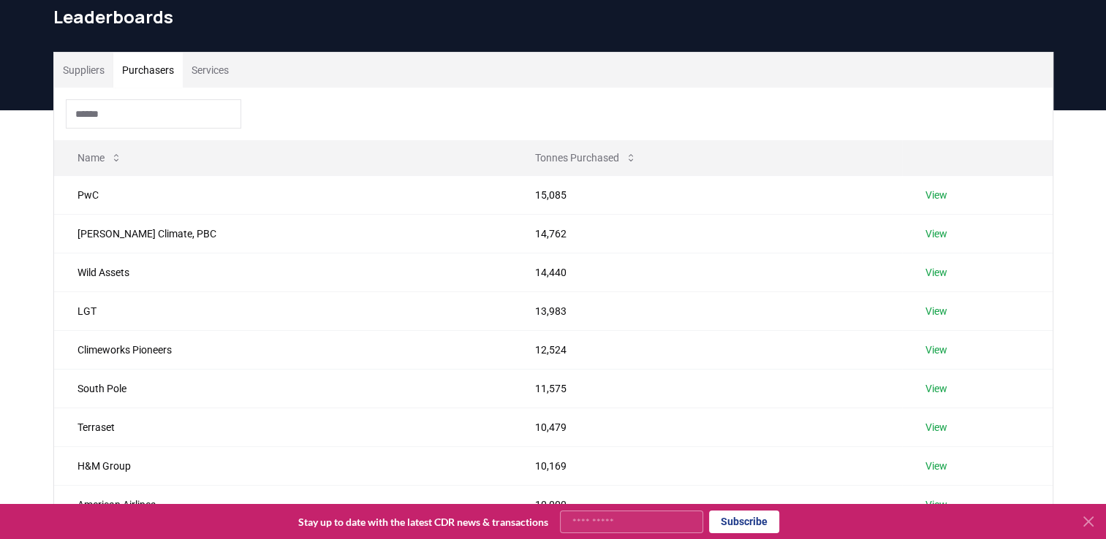
click at [216, 115] on input at bounding box center [153, 113] width 175 height 29
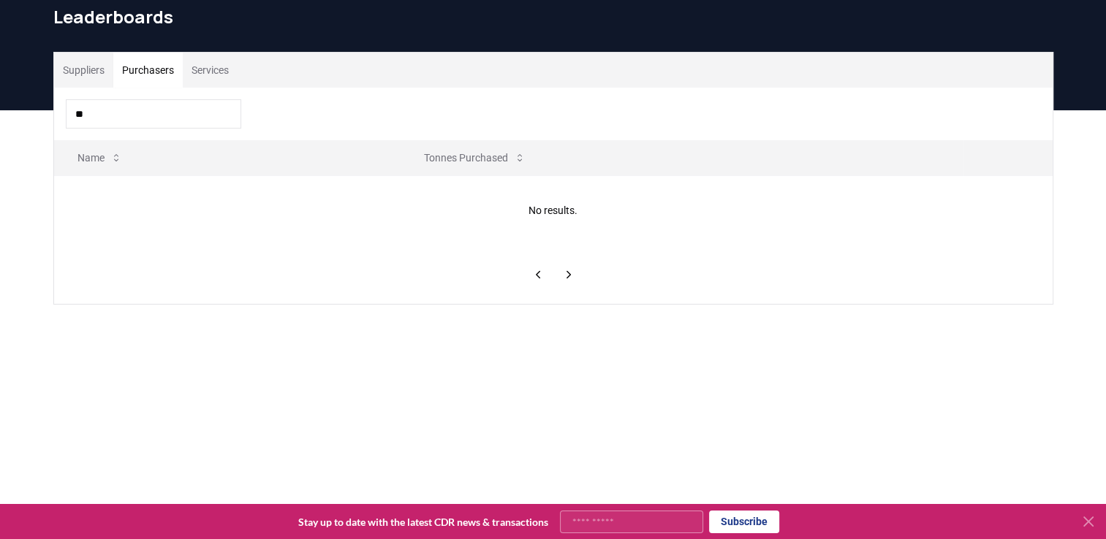
type input "*"
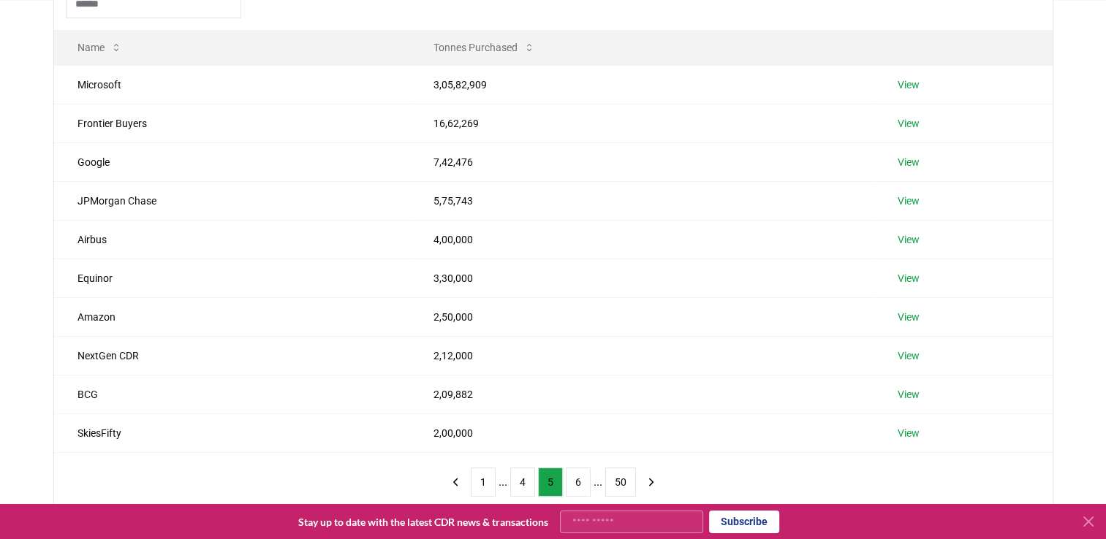
scroll to position [246, 0]
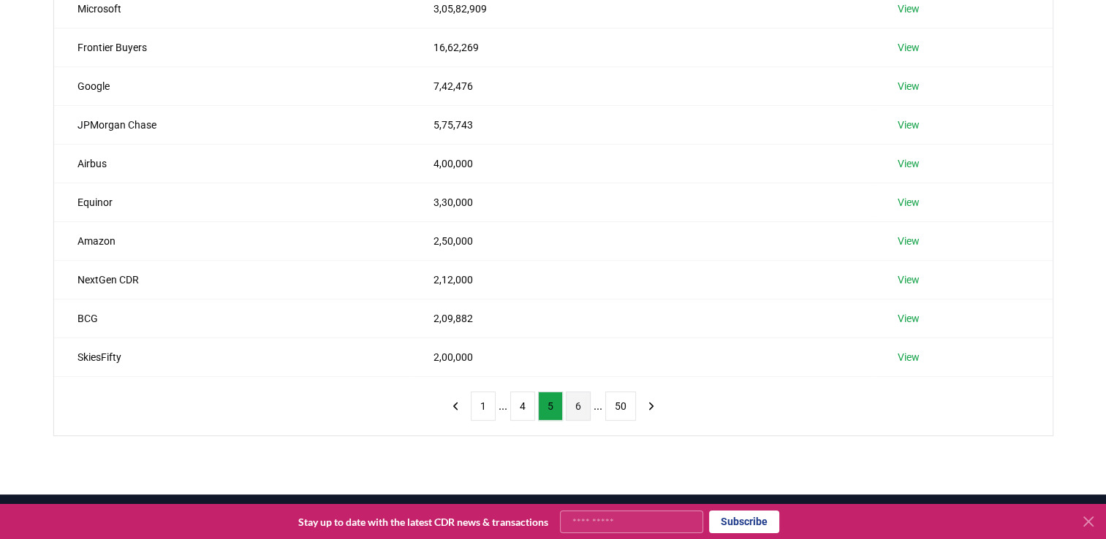
click at [572, 399] on button "6" at bounding box center [578, 406] width 25 height 29
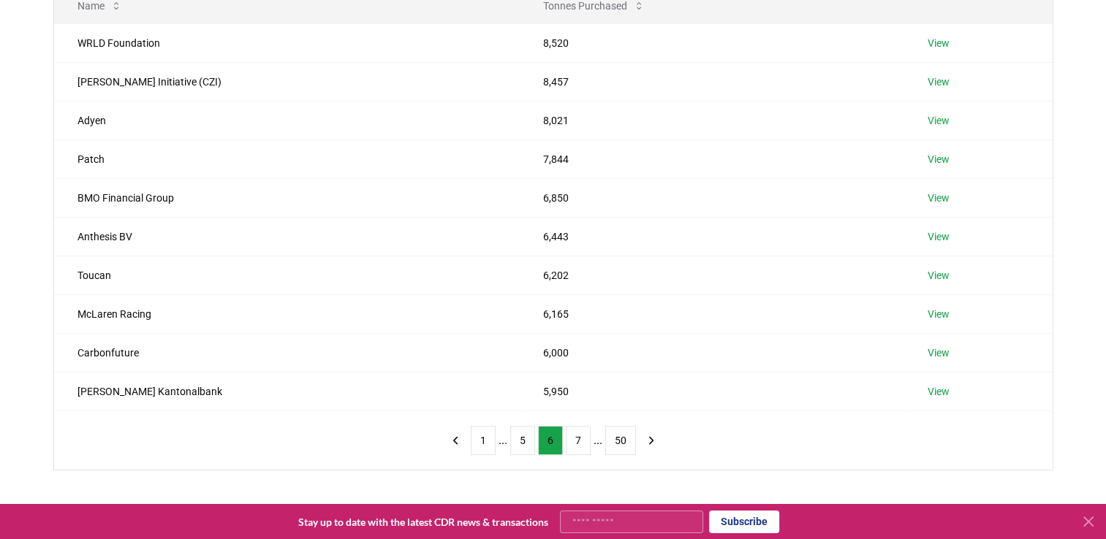
scroll to position [216, 0]
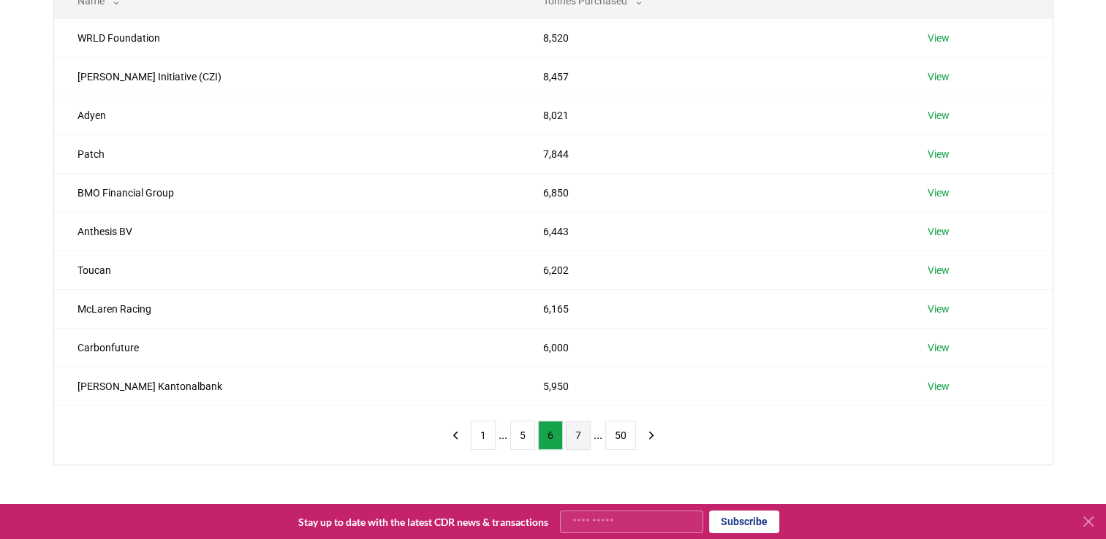
click at [570, 431] on button "7" at bounding box center [578, 435] width 25 height 29
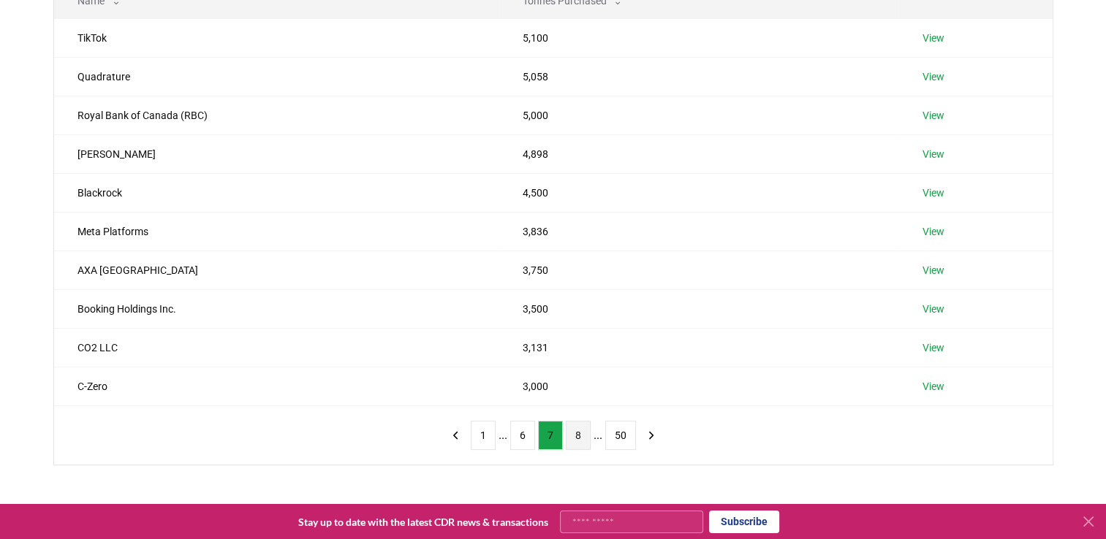
click at [582, 431] on button "8" at bounding box center [578, 435] width 25 height 29
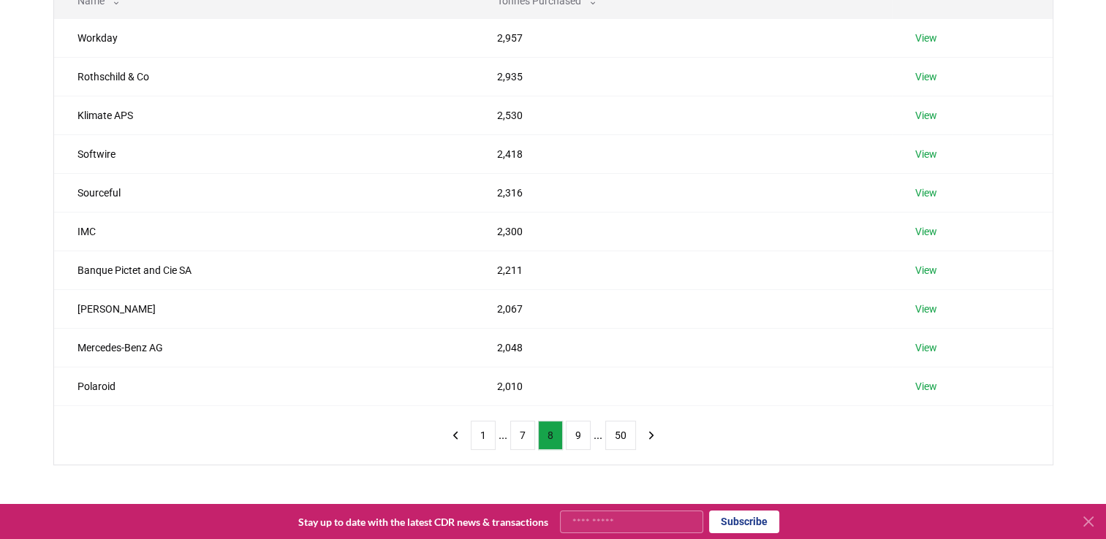
click at [582, 431] on button "9" at bounding box center [578, 435] width 25 height 29
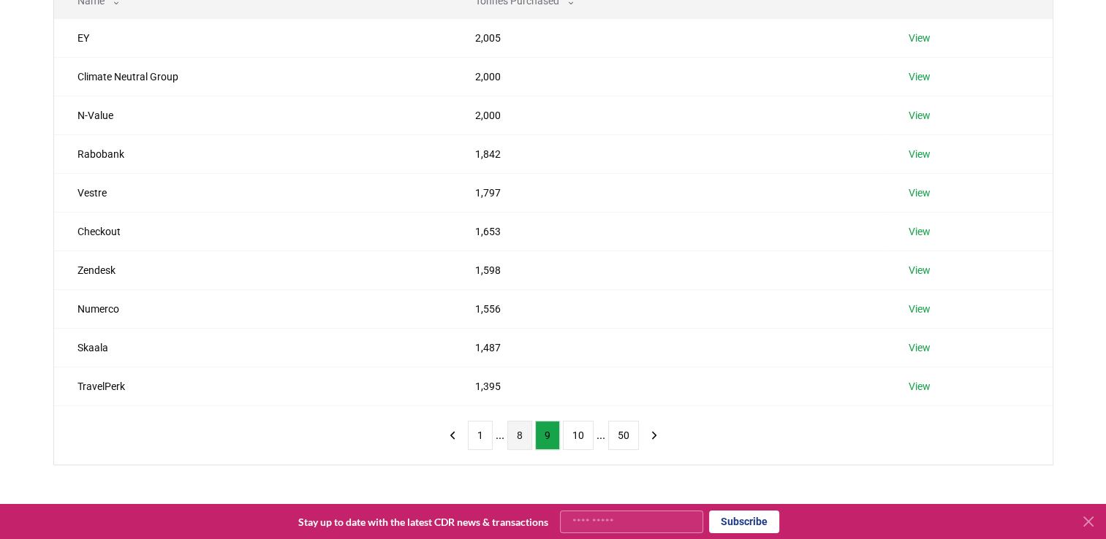
click at [582, 431] on button "10" at bounding box center [578, 435] width 31 height 29
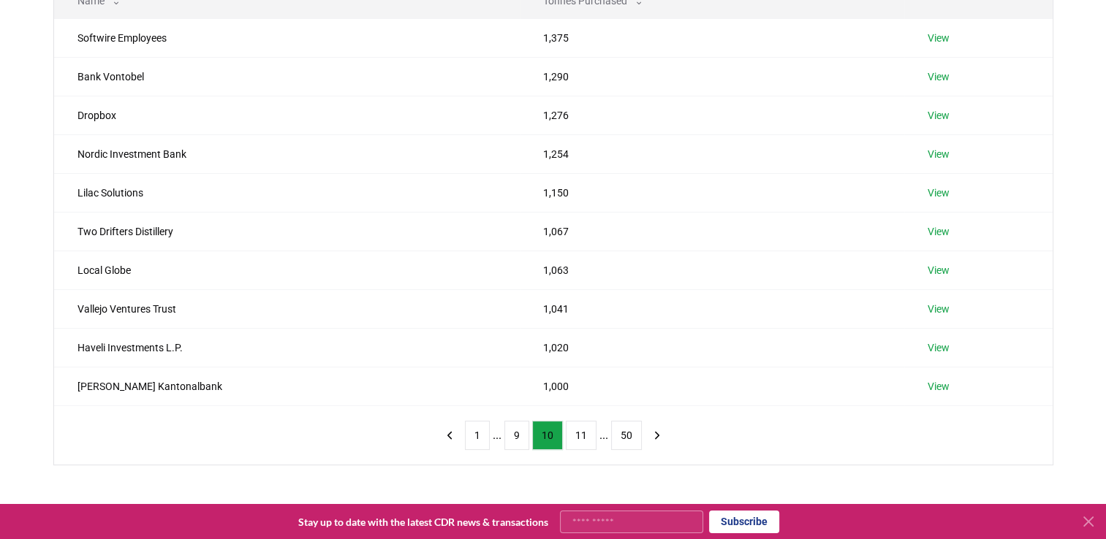
click at [582, 431] on button "11" at bounding box center [581, 435] width 31 height 29
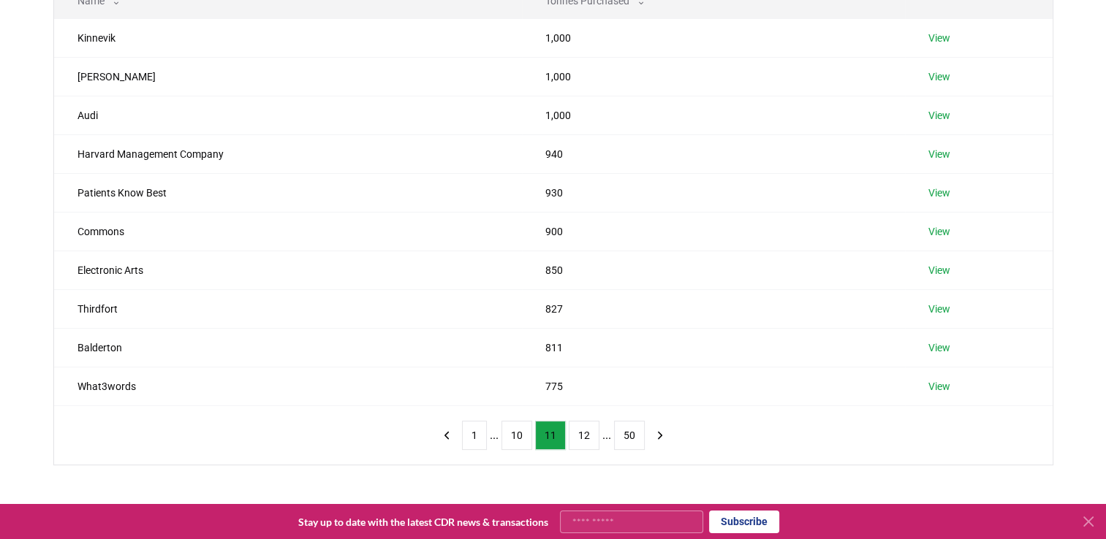
click at [582, 431] on button "12" at bounding box center [584, 435] width 31 height 29
click at [582, 431] on button "13" at bounding box center [584, 435] width 31 height 29
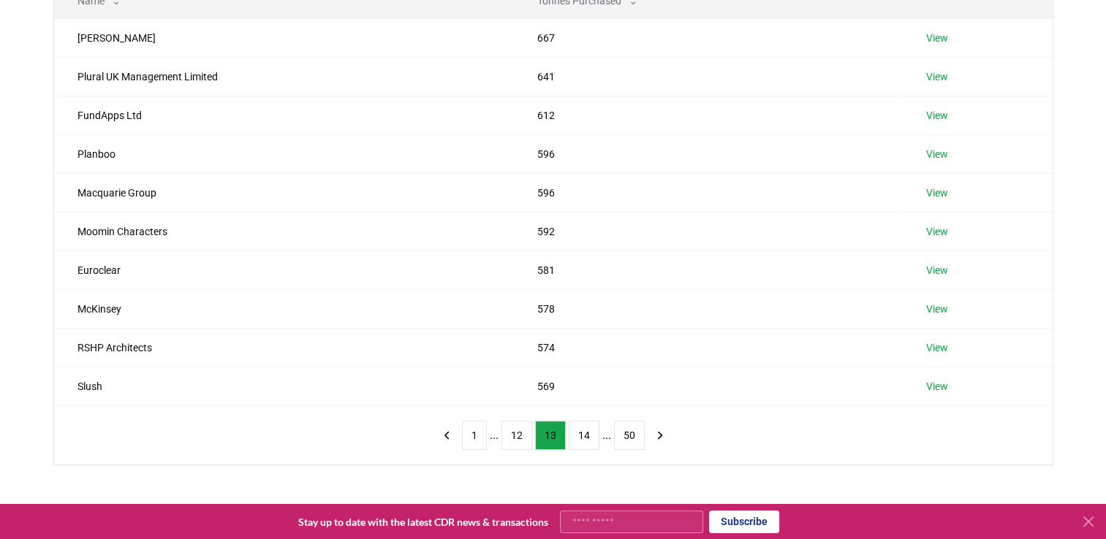
click at [582, 431] on button "14" at bounding box center [584, 435] width 31 height 29
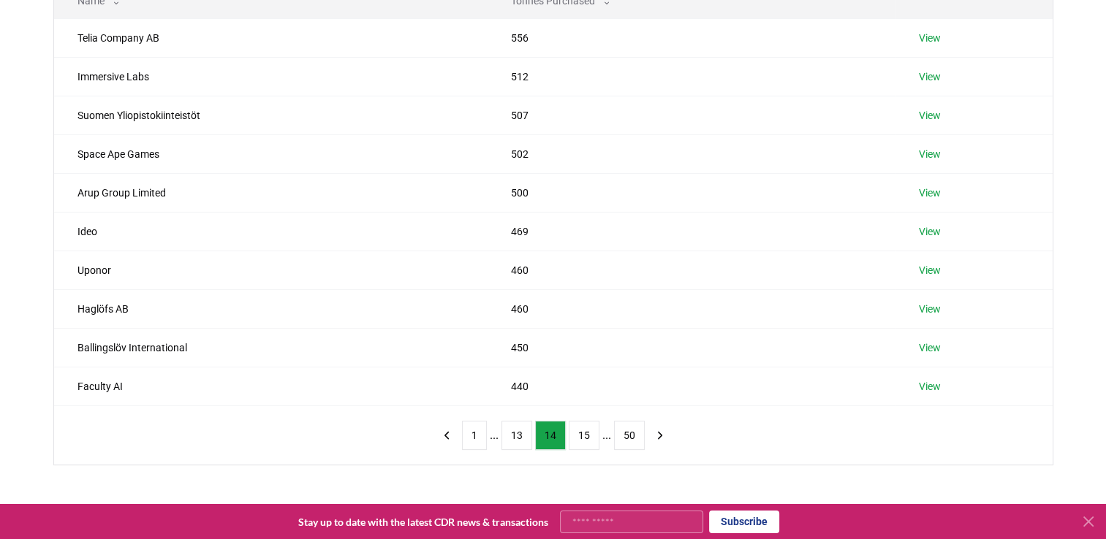
click at [582, 431] on button "15" at bounding box center [584, 435] width 31 height 29
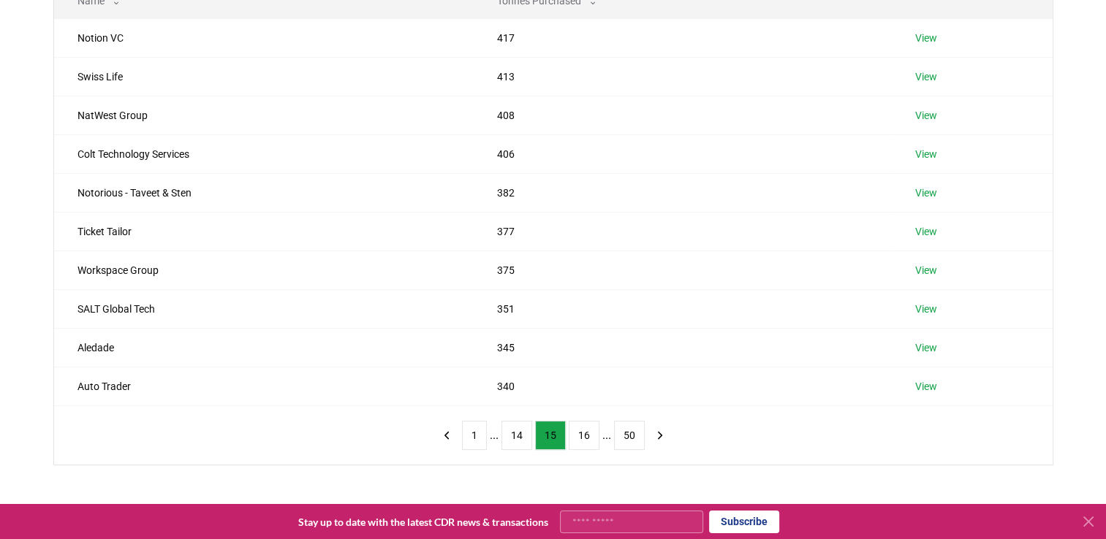
click at [582, 431] on button "16" at bounding box center [584, 435] width 31 height 29
click at [582, 431] on button "17" at bounding box center [584, 435] width 31 height 29
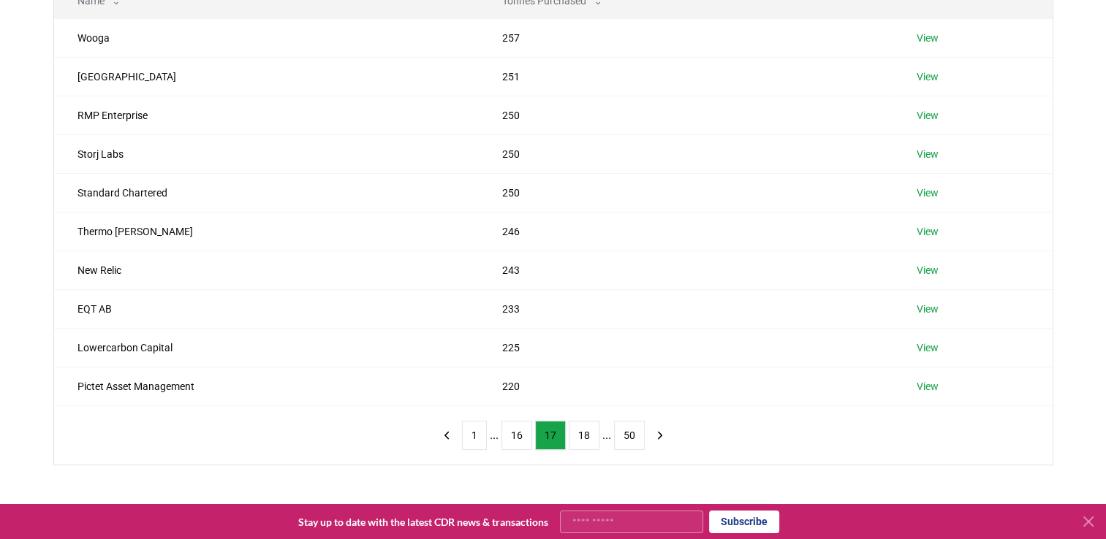
click at [582, 431] on button "18" at bounding box center [584, 435] width 31 height 29
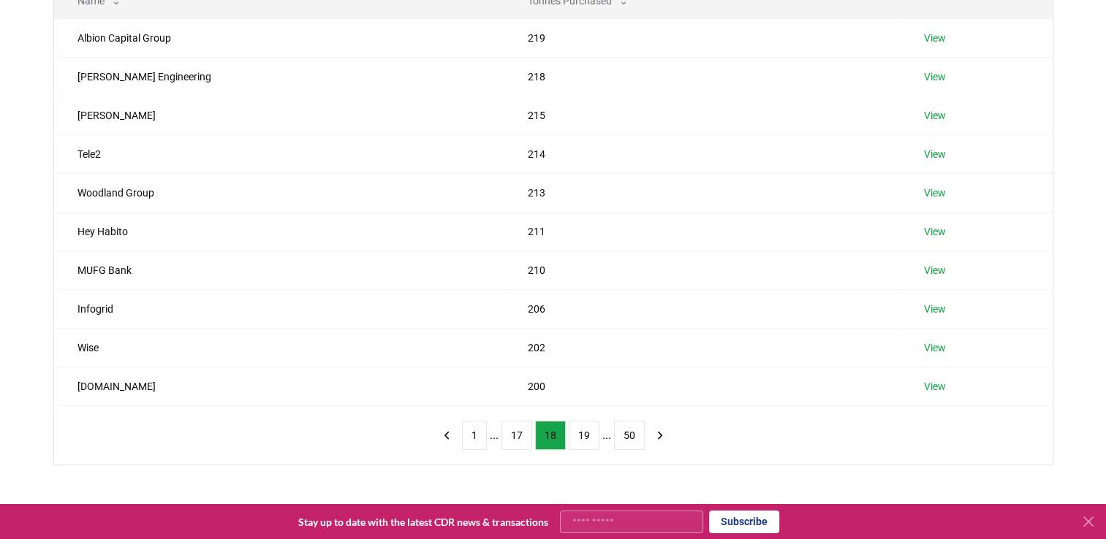
click at [582, 431] on button "19" at bounding box center [584, 435] width 31 height 29
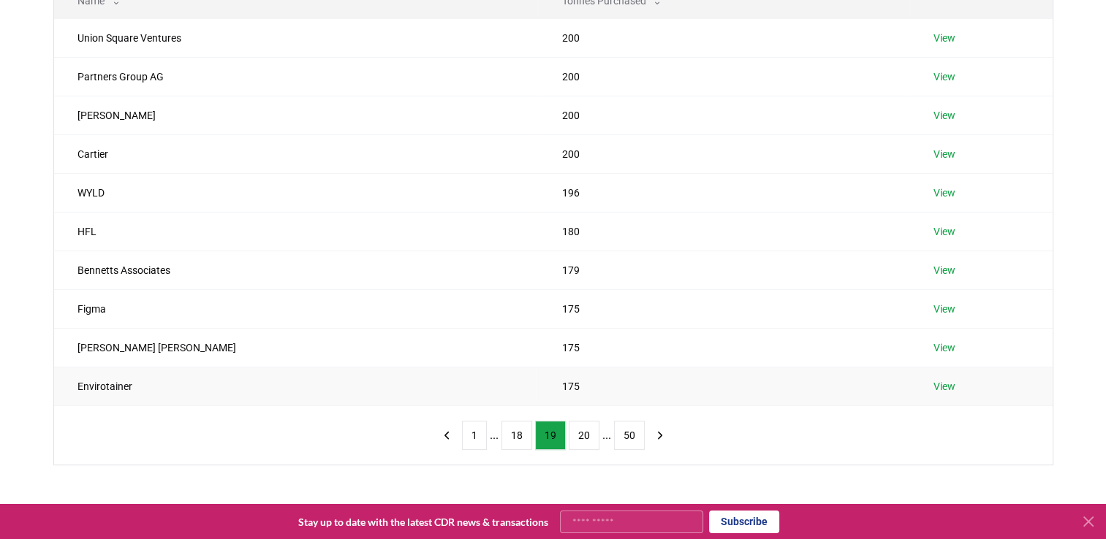
click at [938, 384] on link "View" at bounding box center [944, 386] width 22 height 15
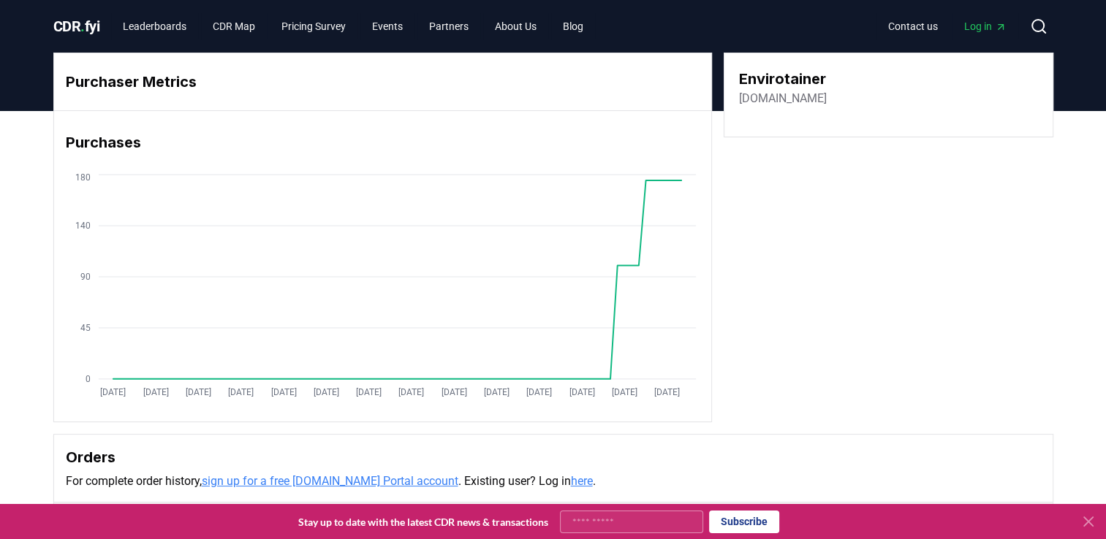
scroll to position [149, 0]
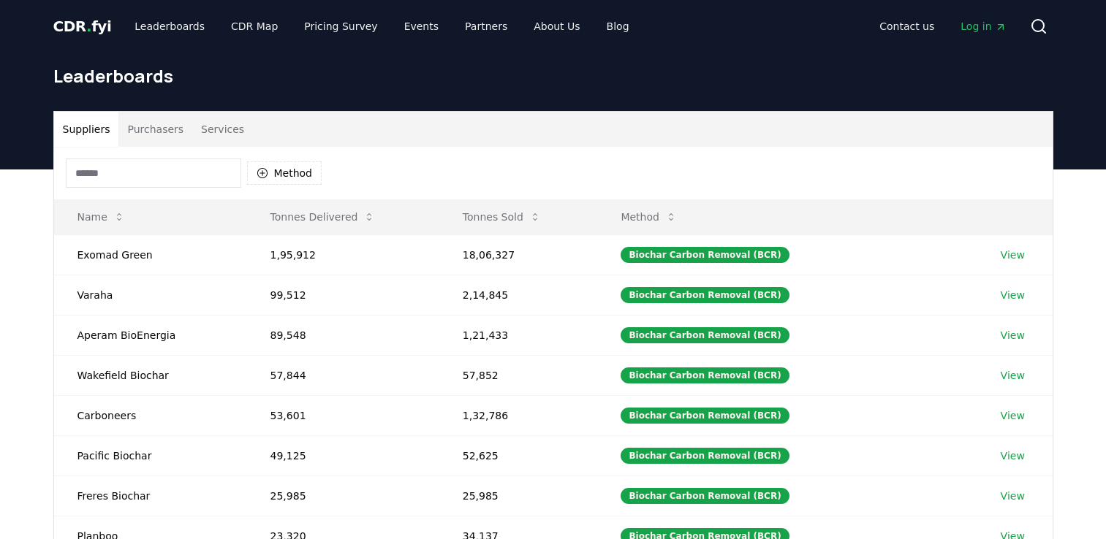
scroll to position [216, 0]
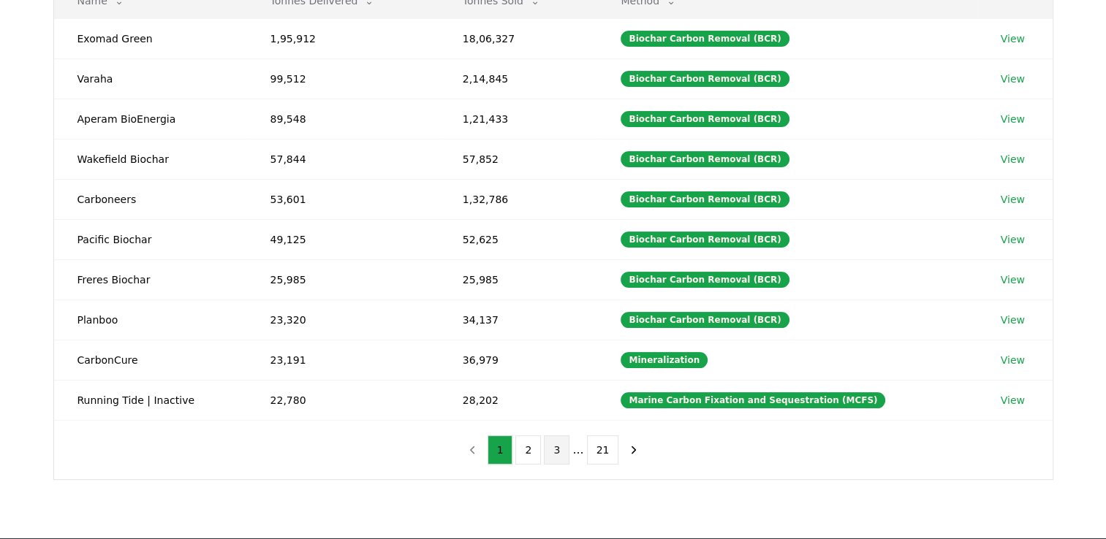
click at [562, 446] on button "3" at bounding box center [557, 450] width 26 height 29
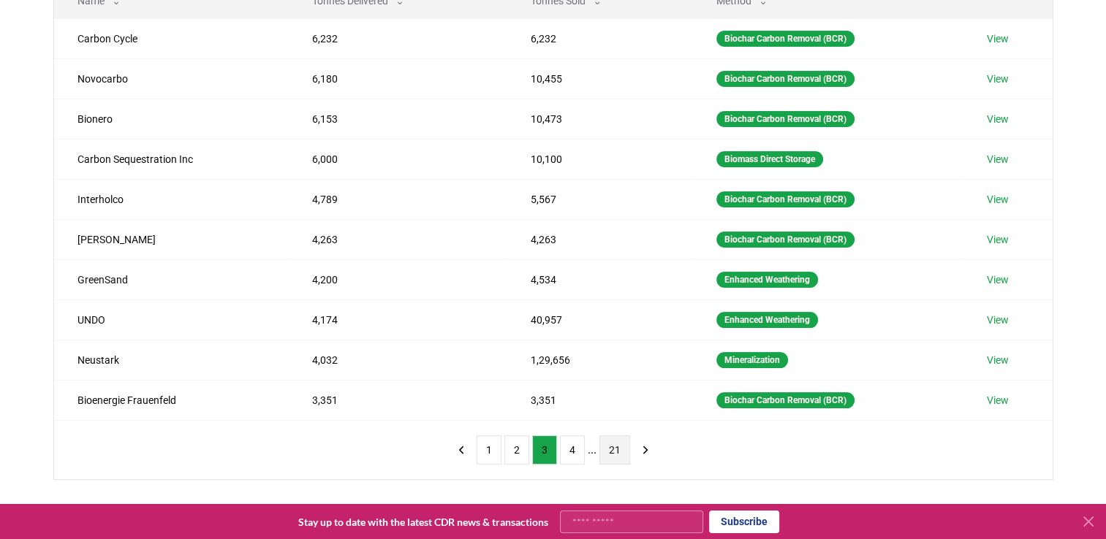
click at [613, 449] on button "21" at bounding box center [614, 450] width 31 height 29
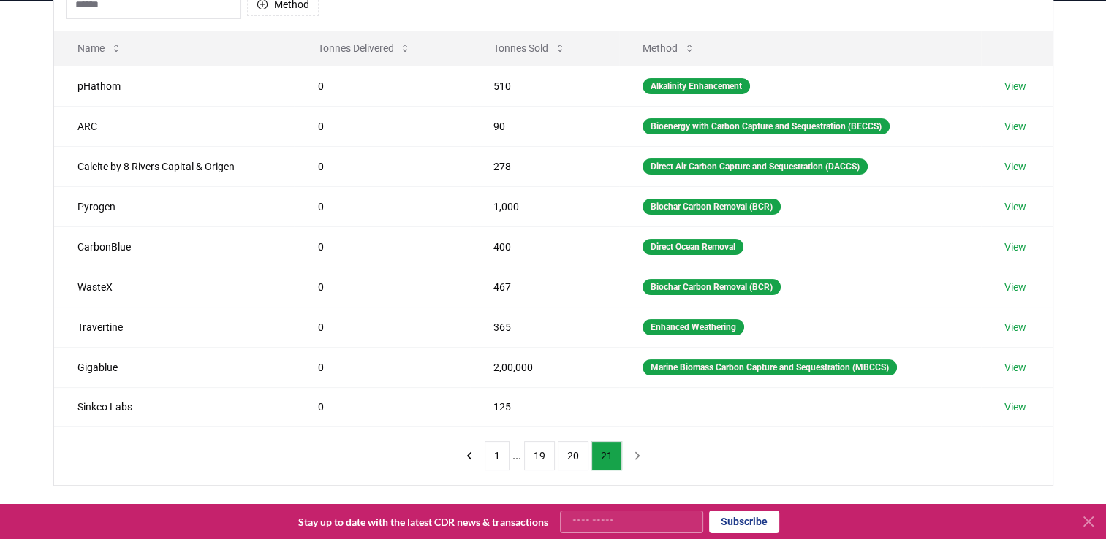
scroll to position [175, 0]
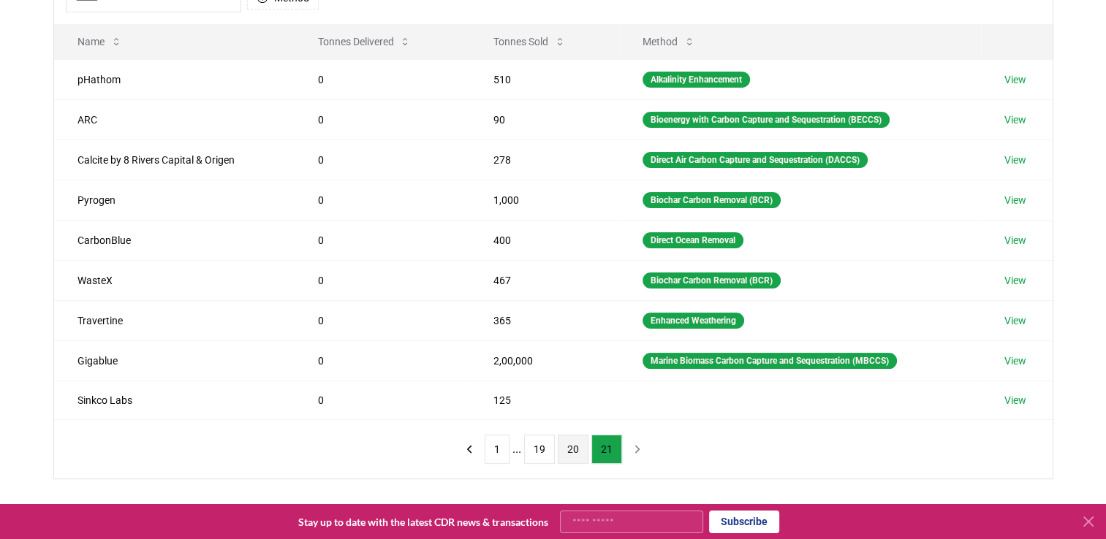
click at [569, 443] on button "20" at bounding box center [573, 449] width 31 height 29
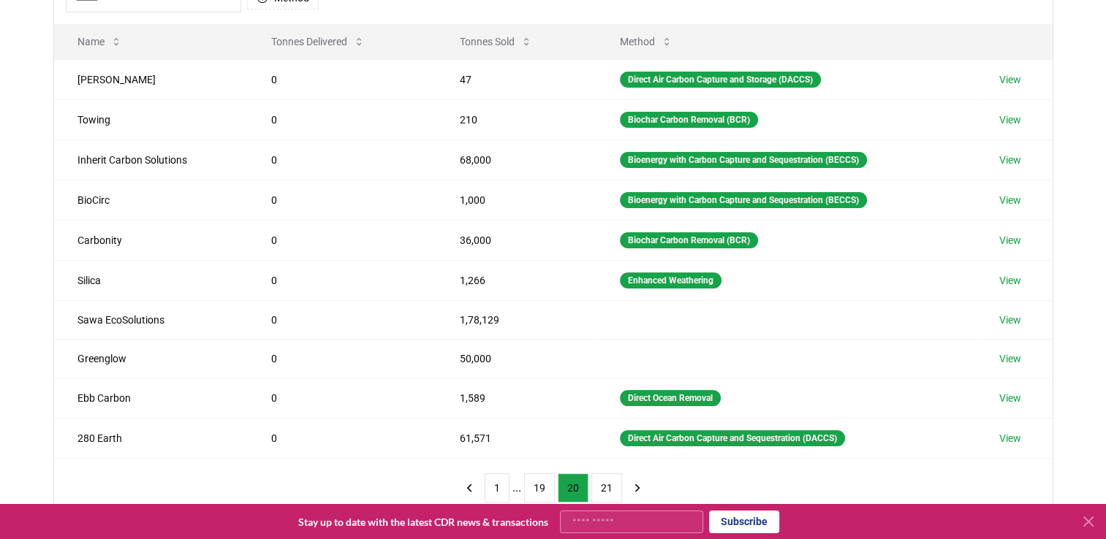
scroll to position [0, 0]
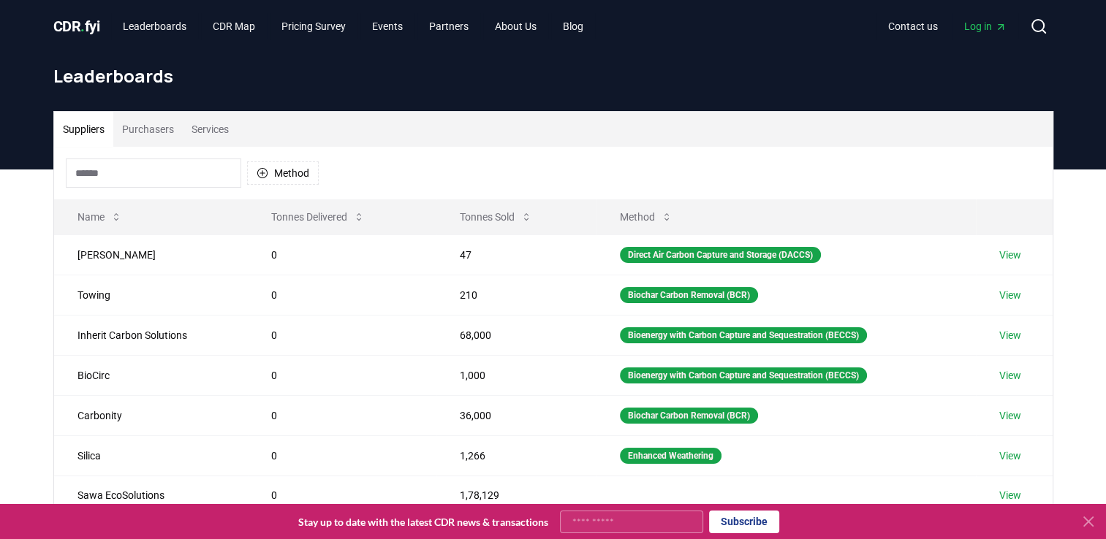
click at [140, 133] on button "Purchasers" at bounding box center [147, 129] width 69 height 35
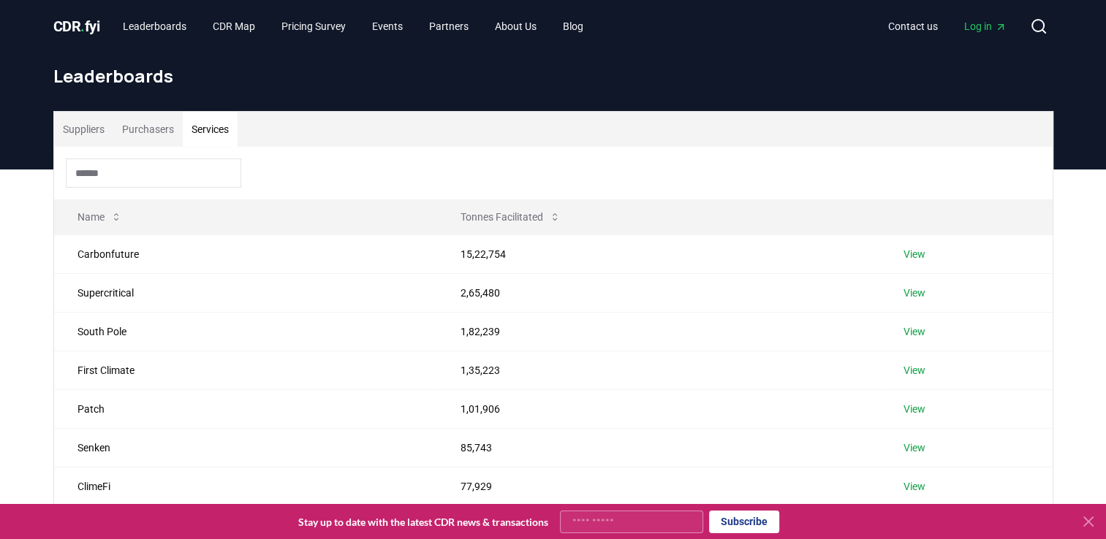
click at [216, 128] on button "Services" at bounding box center [210, 129] width 55 height 35
click at [164, 166] on input at bounding box center [153, 173] width 175 height 29
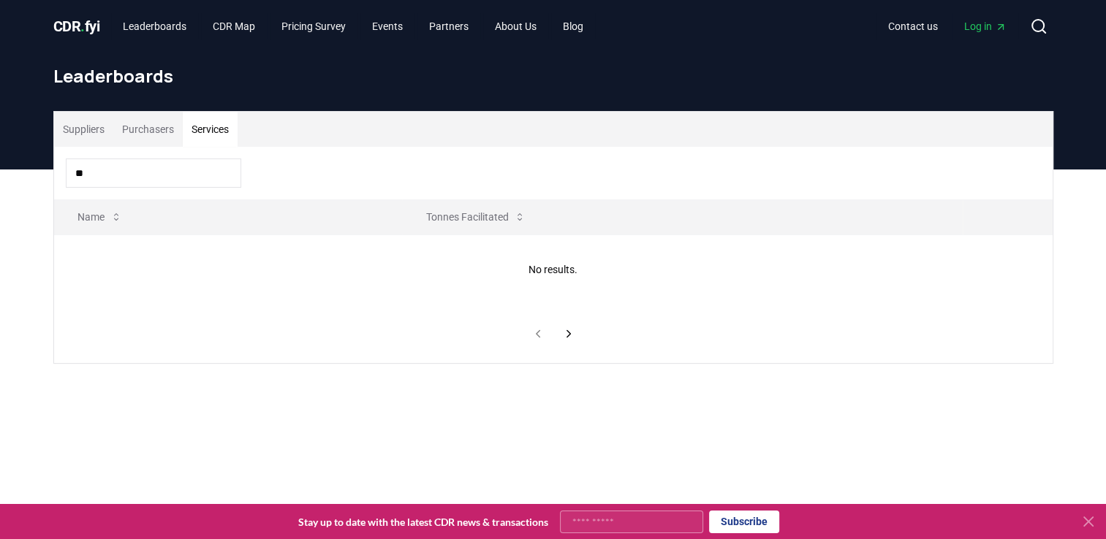
type input "*"
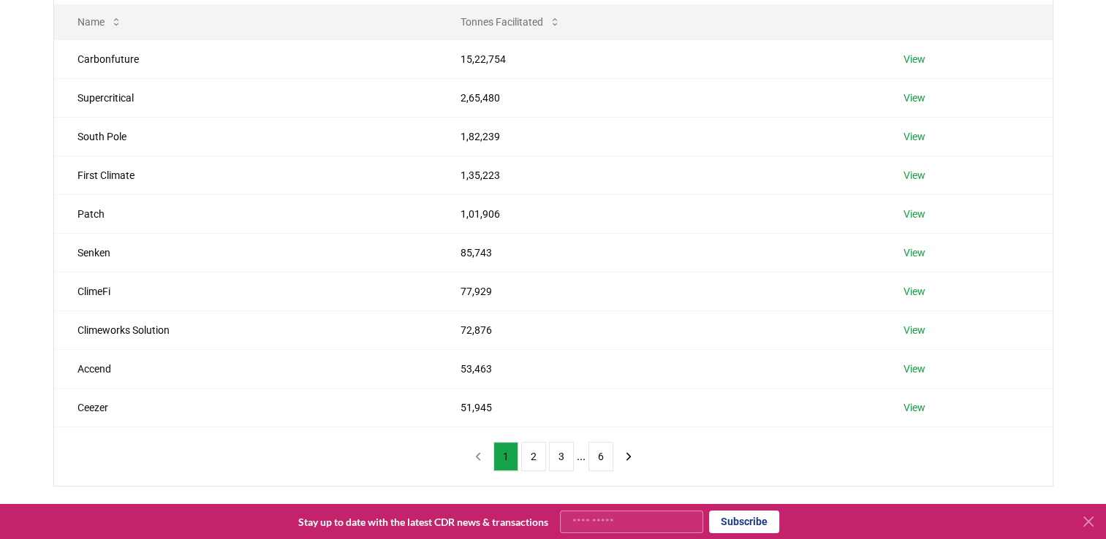
scroll to position [219, 0]
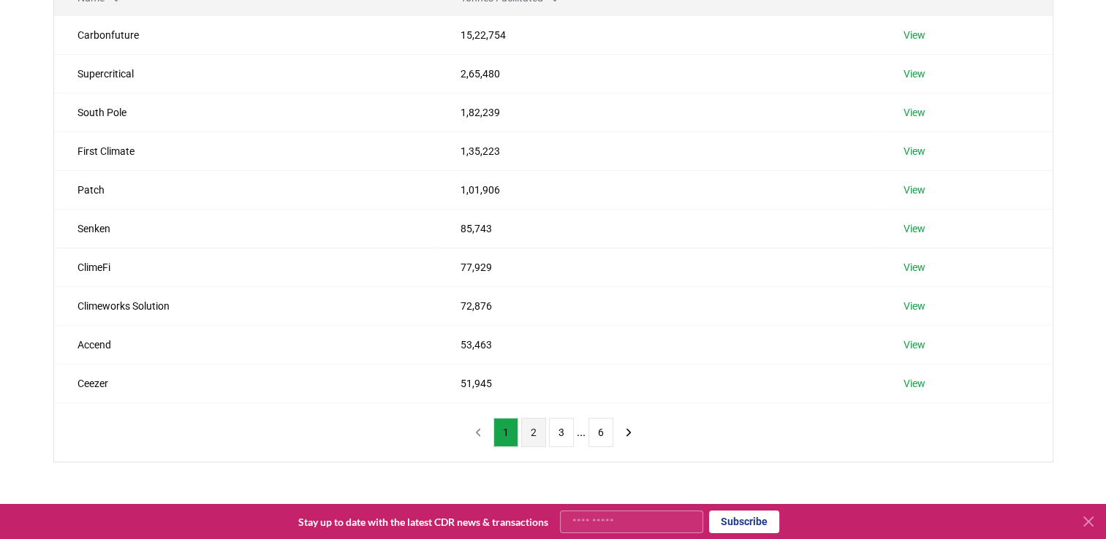
click at [539, 431] on button "2" at bounding box center [533, 432] width 25 height 29
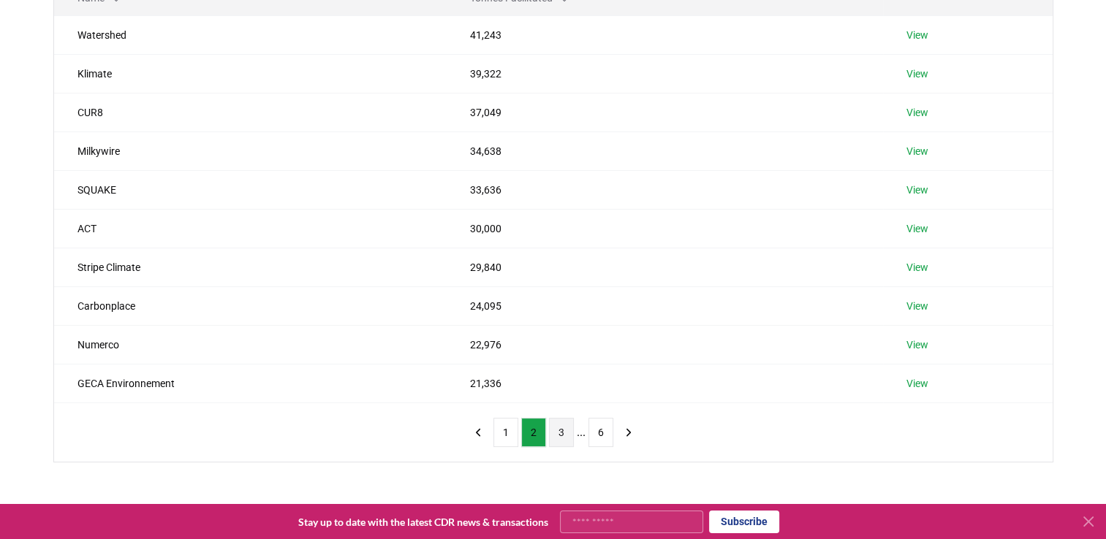
click at [565, 433] on button "3" at bounding box center [561, 432] width 25 height 29
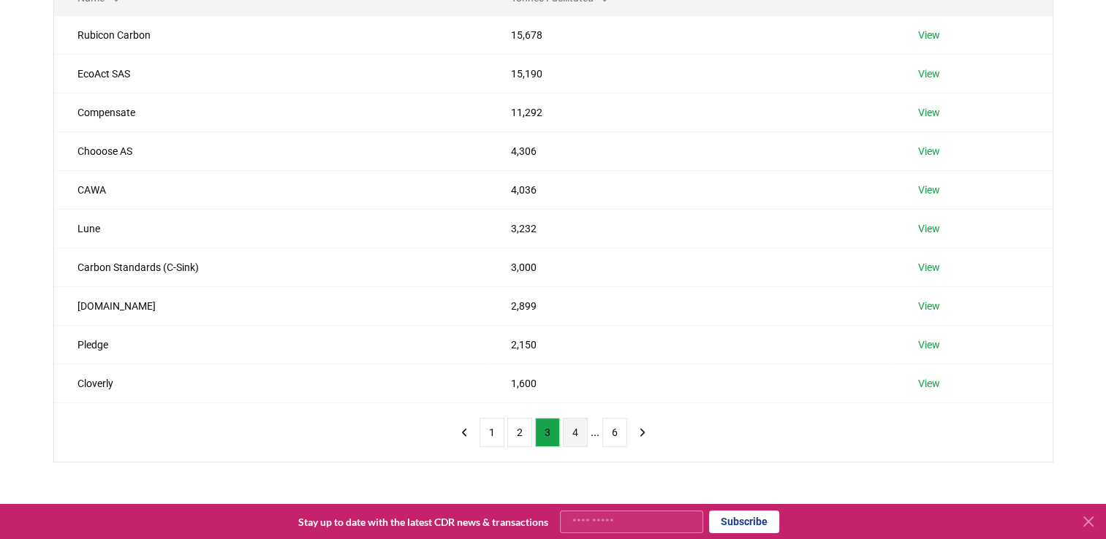
click at [584, 435] on button "4" at bounding box center [575, 432] width 25 height 29
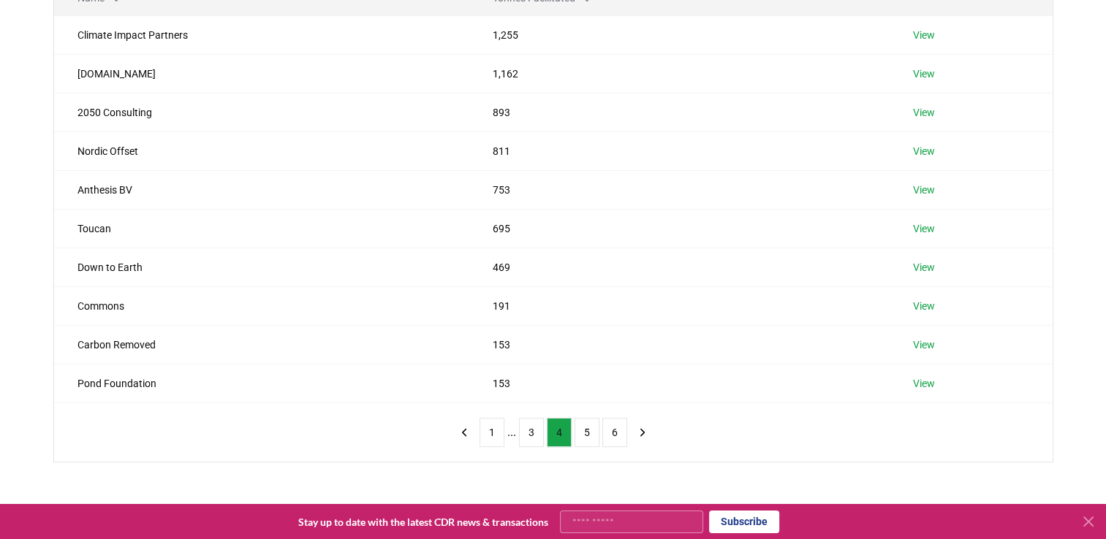
click at [584, 435] on button "5" at bounding box center [587, 432] width 25 height 29
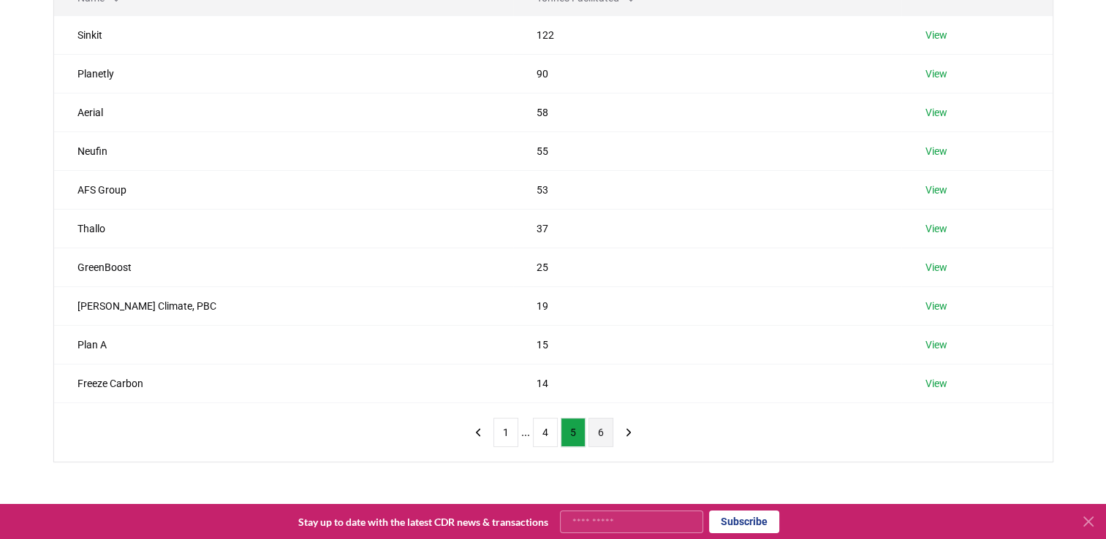
click at [599, 435] on button "6" at bounding box center [600, 432] width 25 height 29
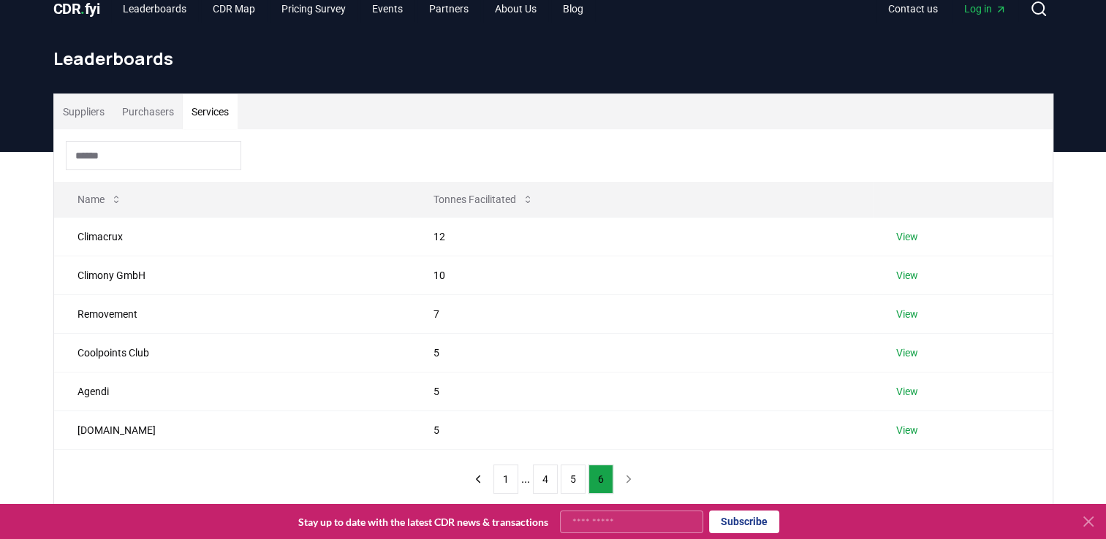
scroll to position [0, 0]
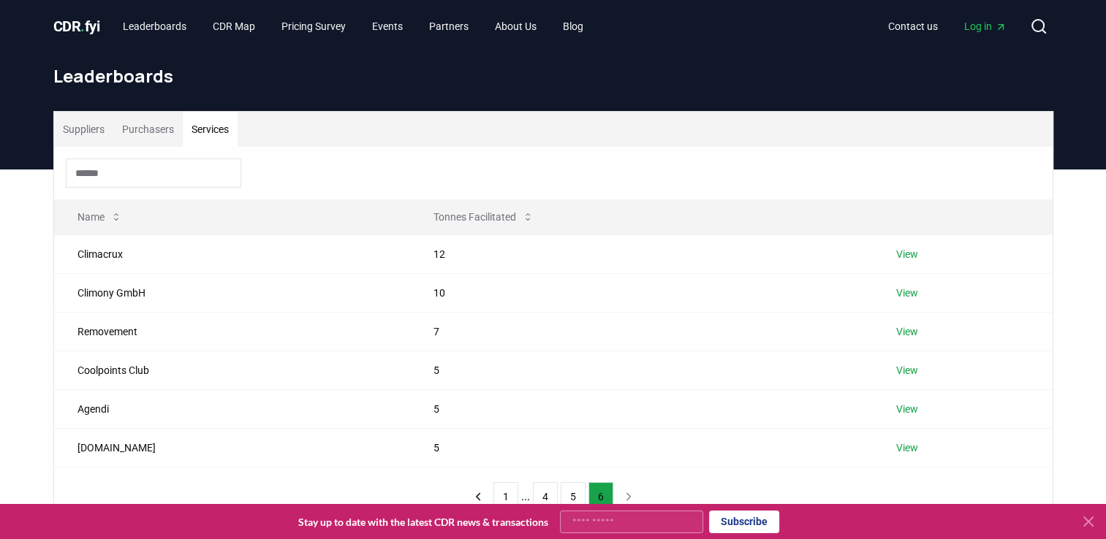
click at [179, 134] on button "Purchasers" at bounding box center [147, 129] width 69 height 35
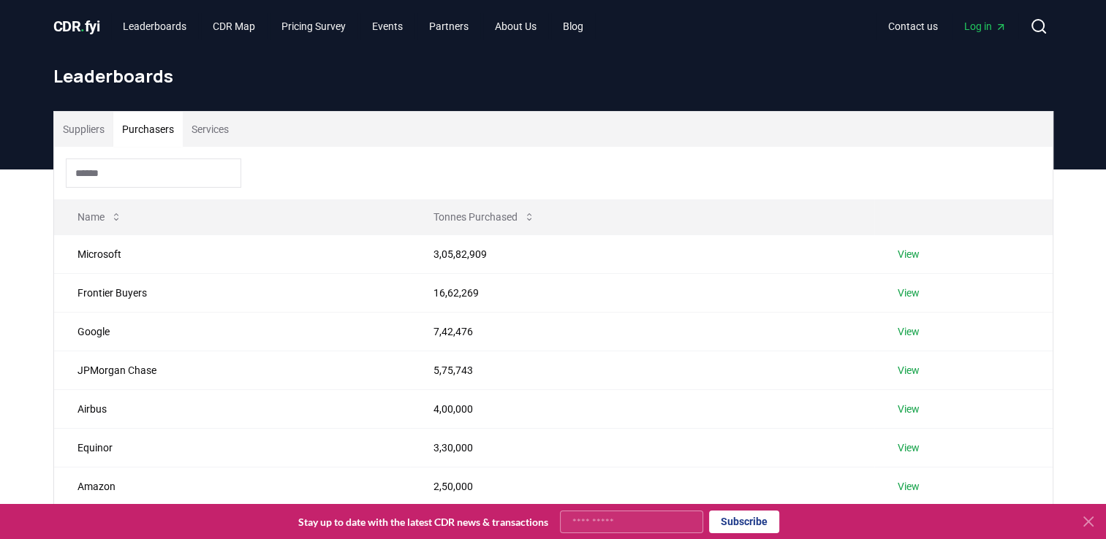
click at [159, 172] on input at bounding box center [153, 173] width 175 height 29
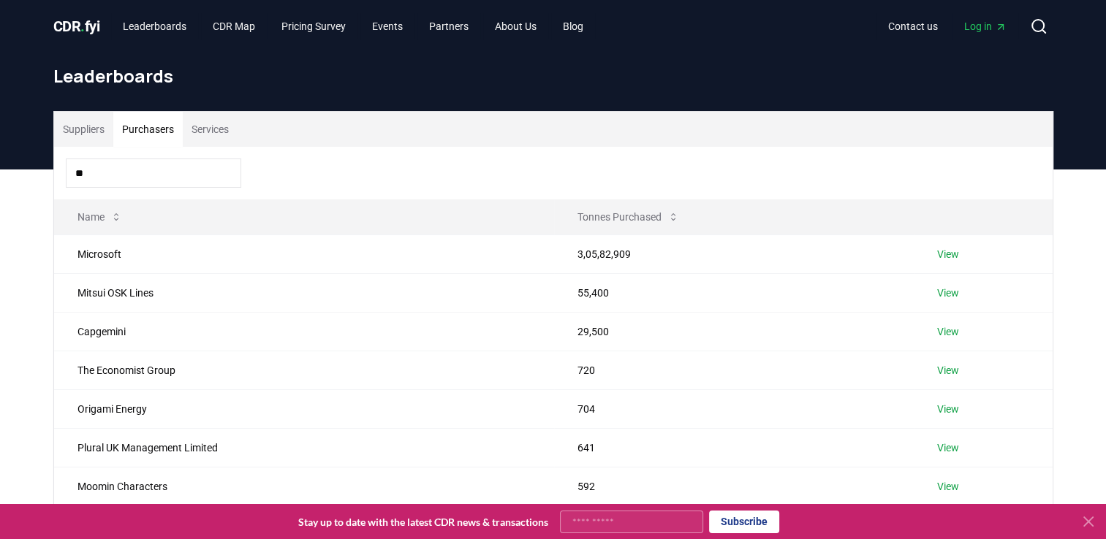
type input "*"
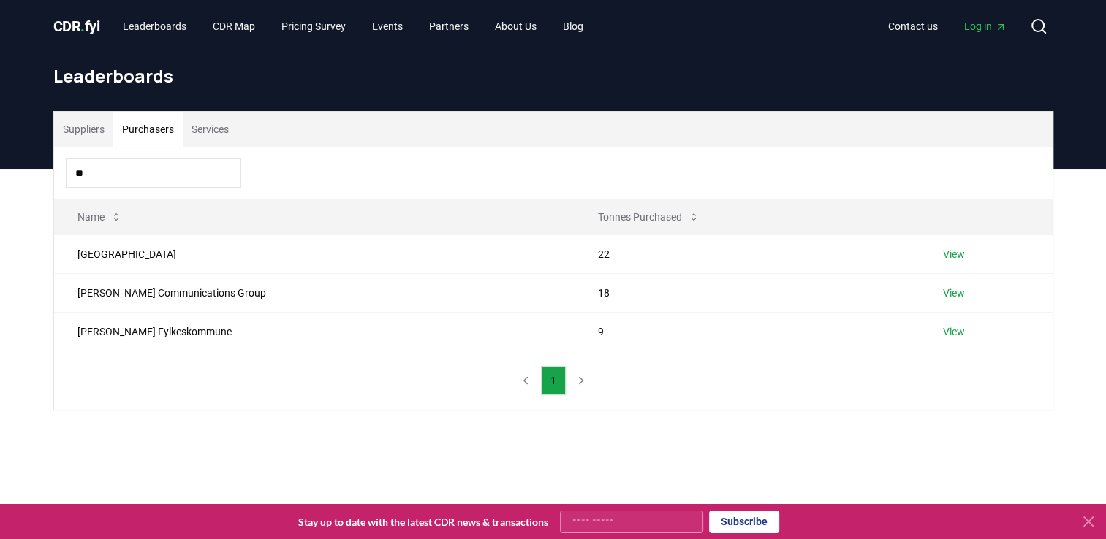
type input "*"
